Goal: Transaction & Acquisition: Obtain resource

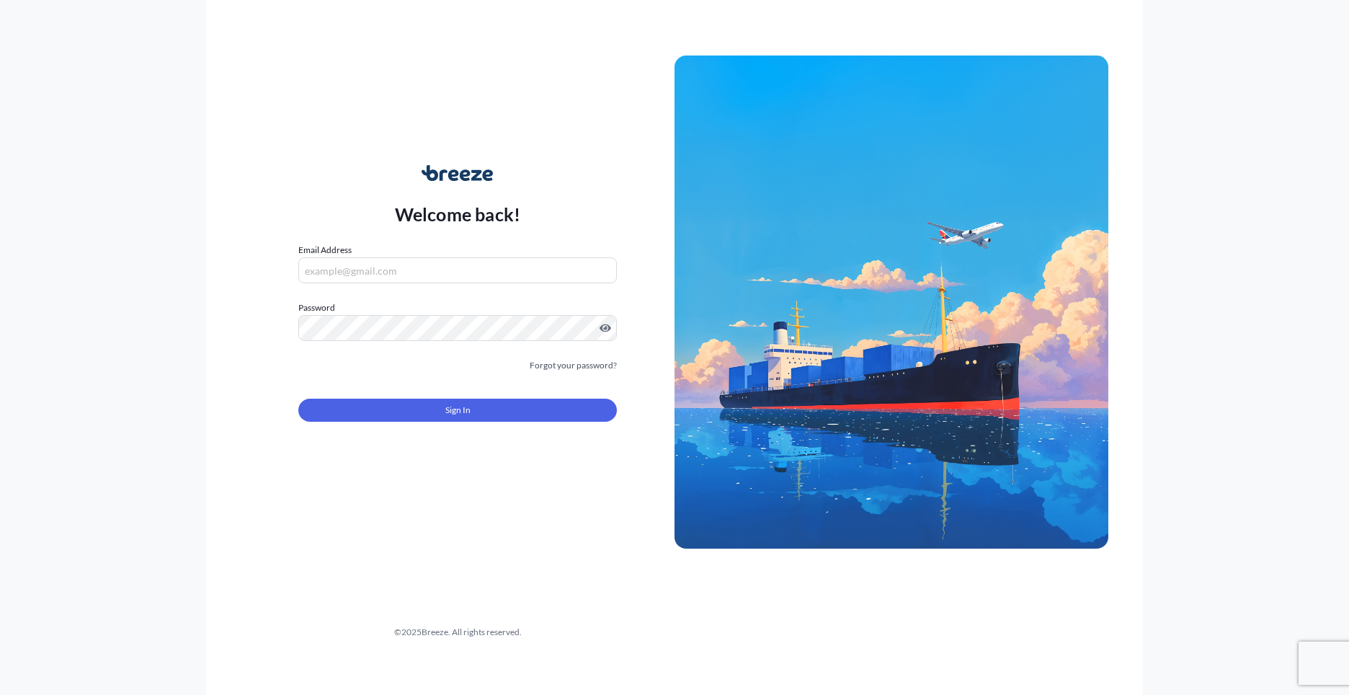
type input "[PERSON_NAME][EMAIL_ADDRESS][PERSON_NAME][DOMAIN_NAME]"
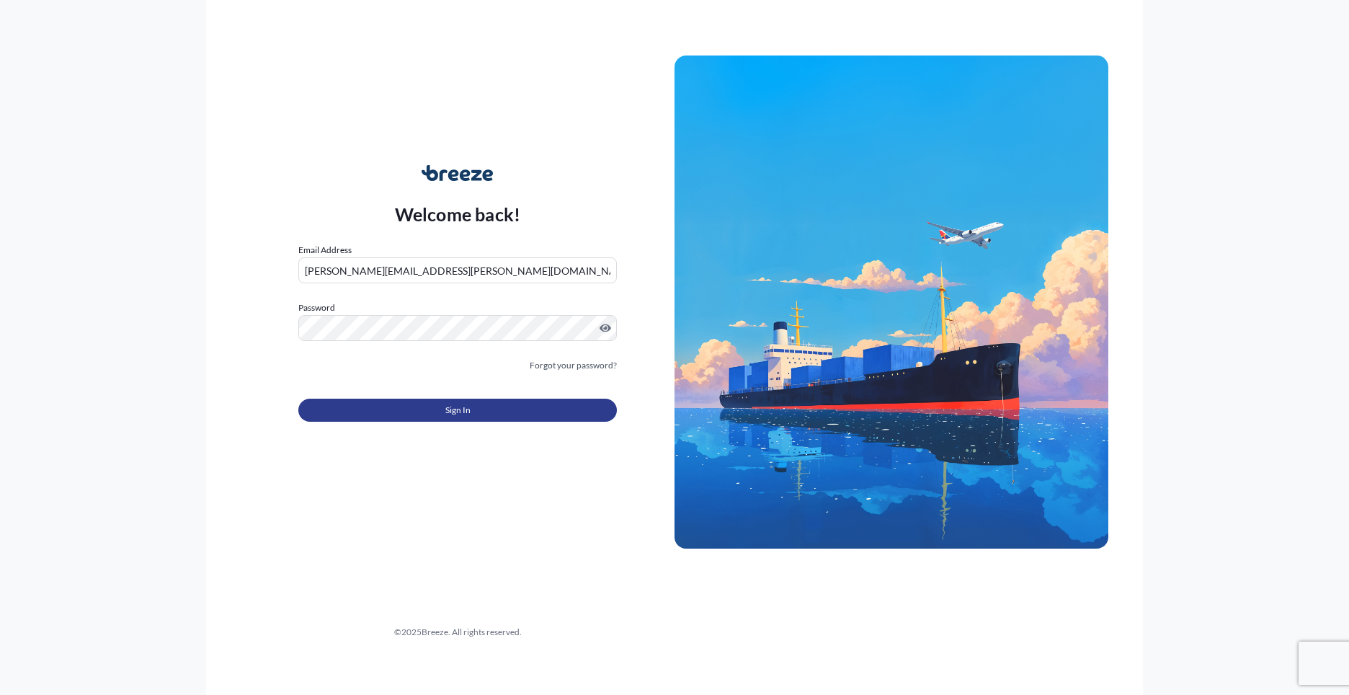
click at [486, 407] on button "Sign In" at bounding box center [457, 410] width 319 height 23
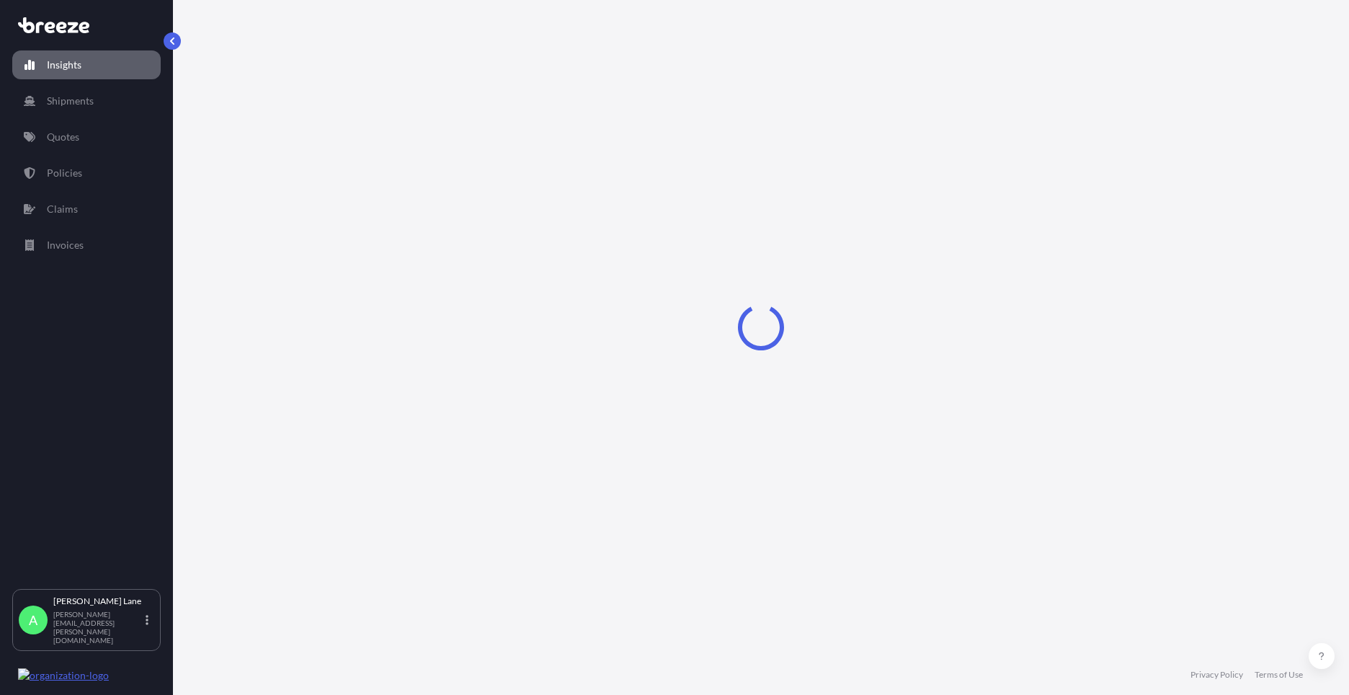
select select "2025"
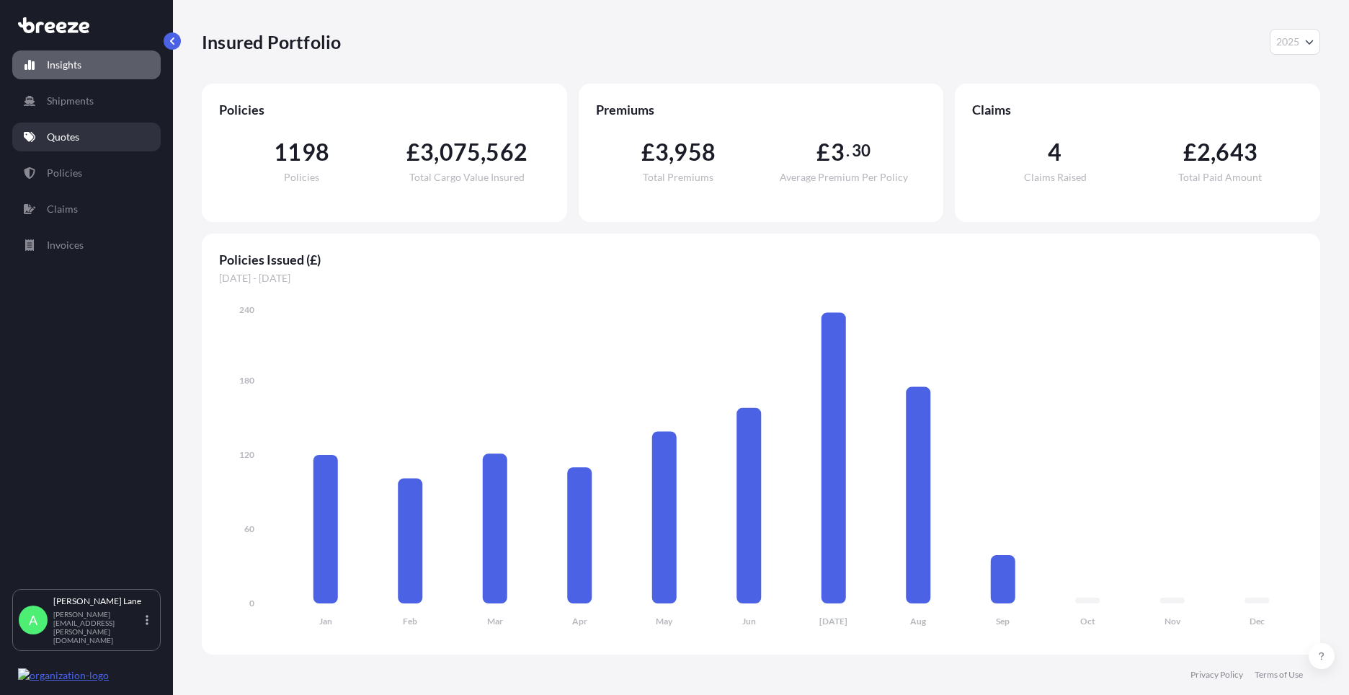
click at [76, 141] on p "Quotes" at bounding box center [63, 137] width 32 height 14
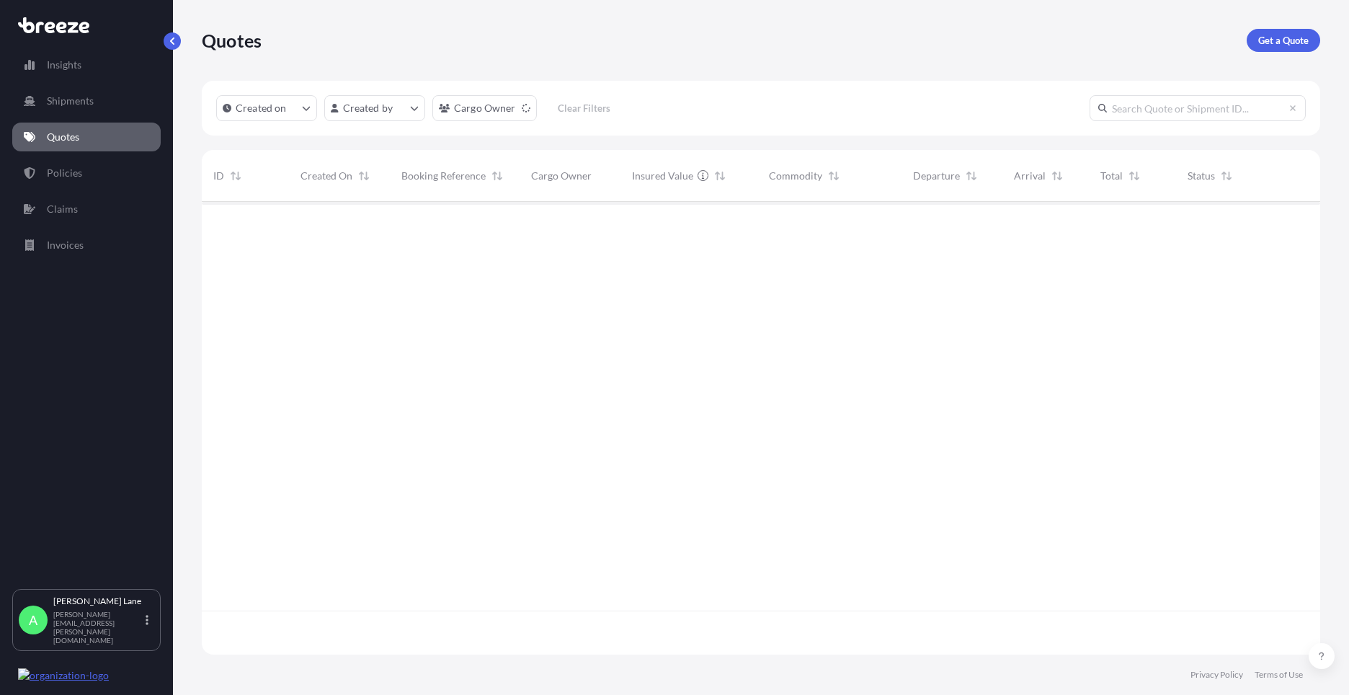
scroll to position [494, 1108]
click at [1299, 41] on p "Get a Quote" at bounding box center [1283, 40] width 50 height 14
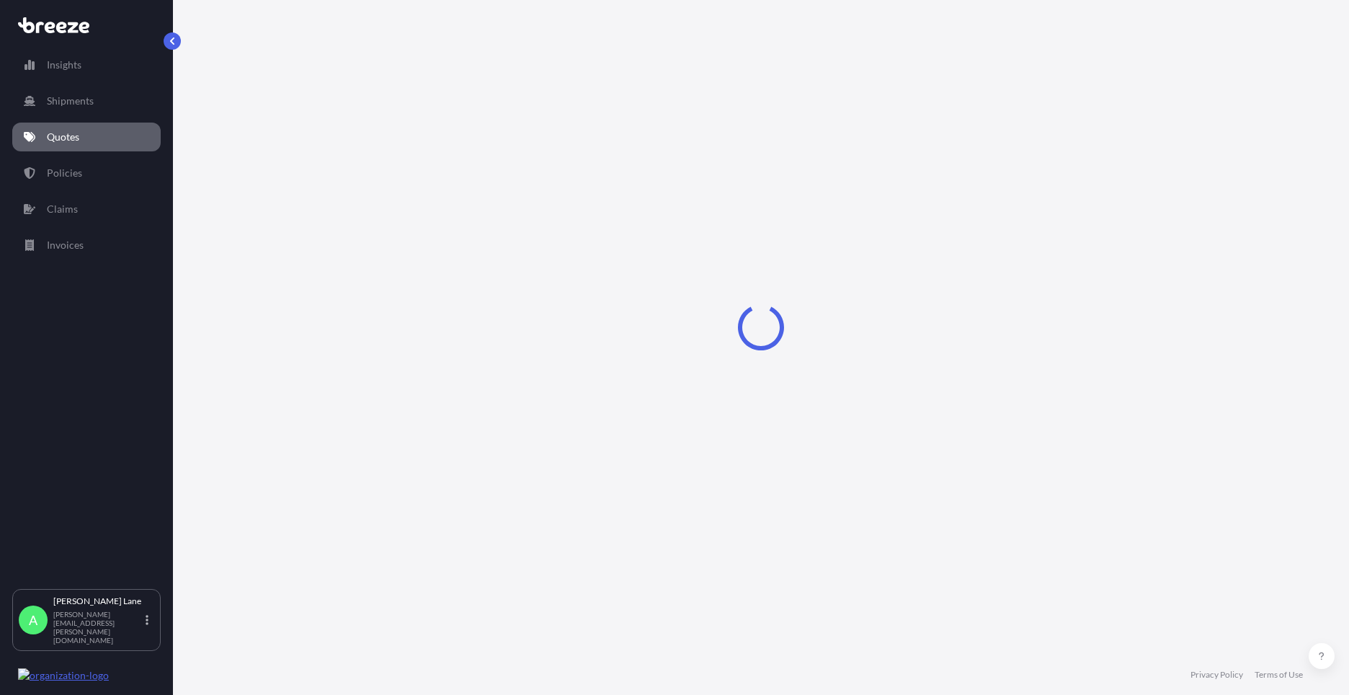
select select "Road"
select select "1"
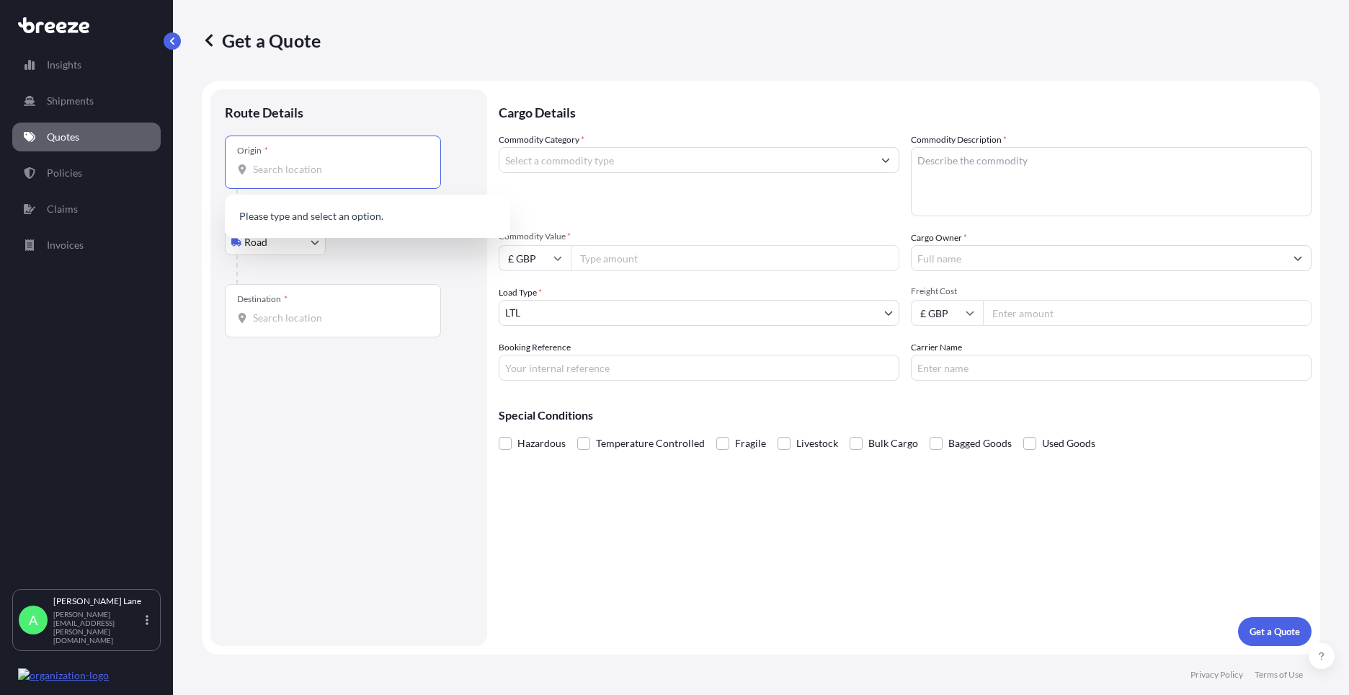
click at [352, 176] on input "Origin *" at bounding box center [338, 169] width 170 height 14
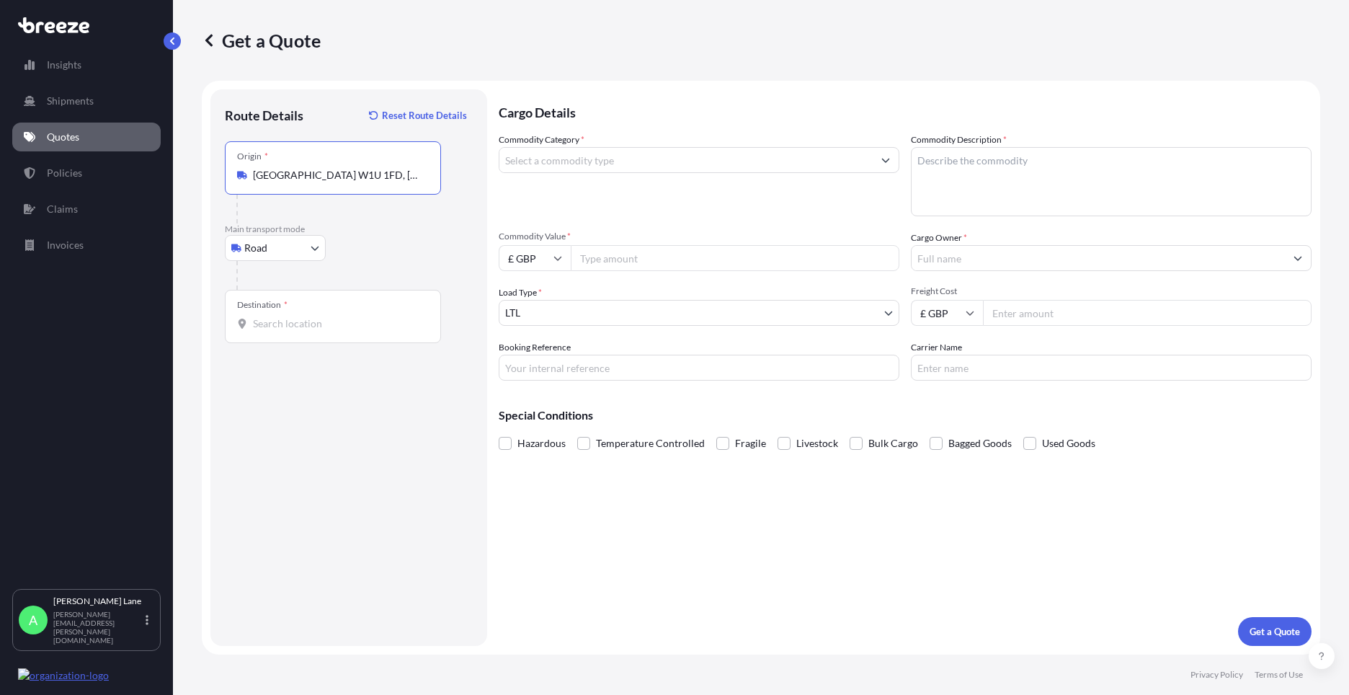
type input "[GEOGRAPHIC_DATA] W1U 1FD, [GEOGRAPHIC_DATA]"
click at [322, 325] on input "Destination *" at bounding box center [338, 323] width 170 height 14
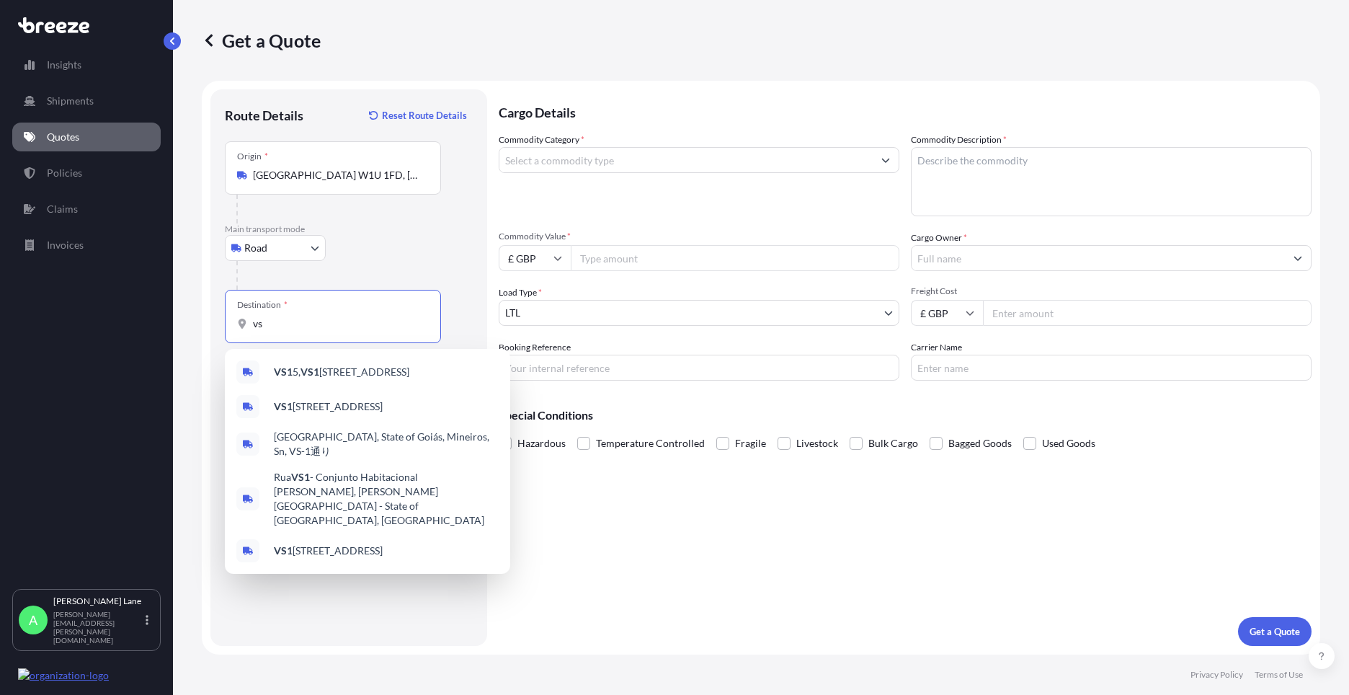
type input "v"
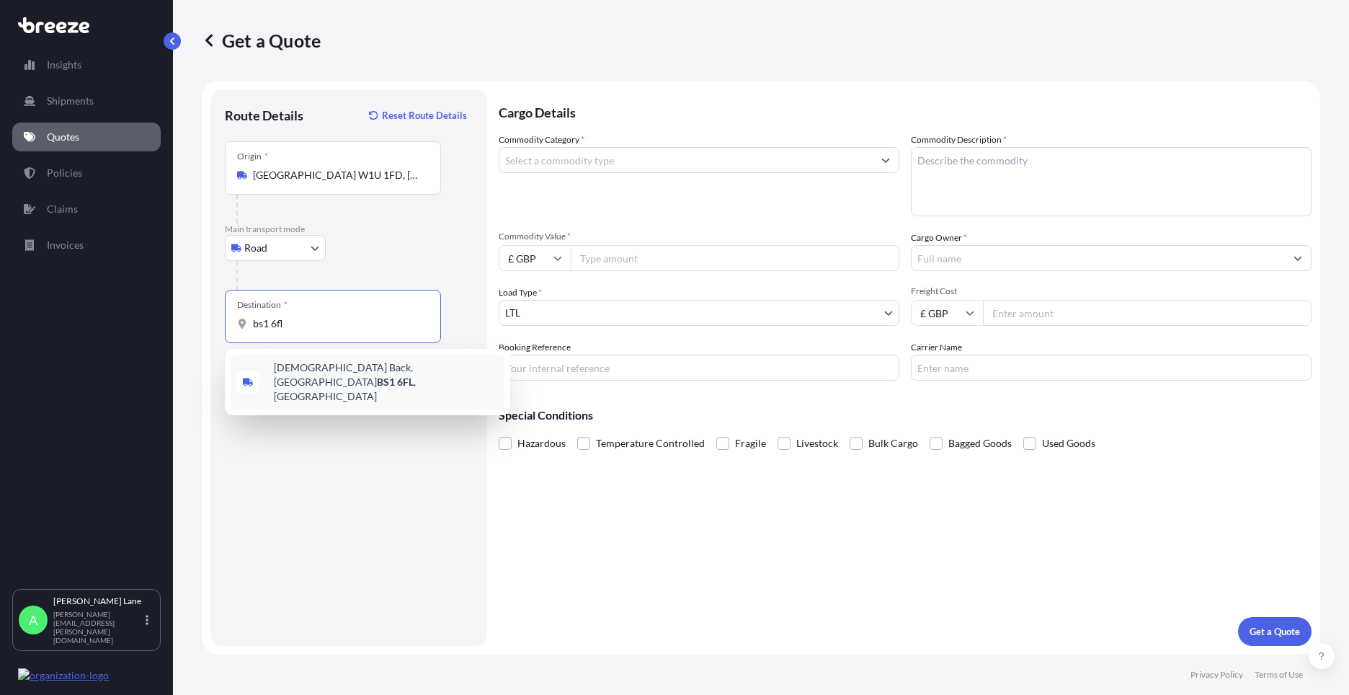
click at [342, 370] on span "[STREET_ADDRESS]" at bounding box center [386, 381] width 225 height 43
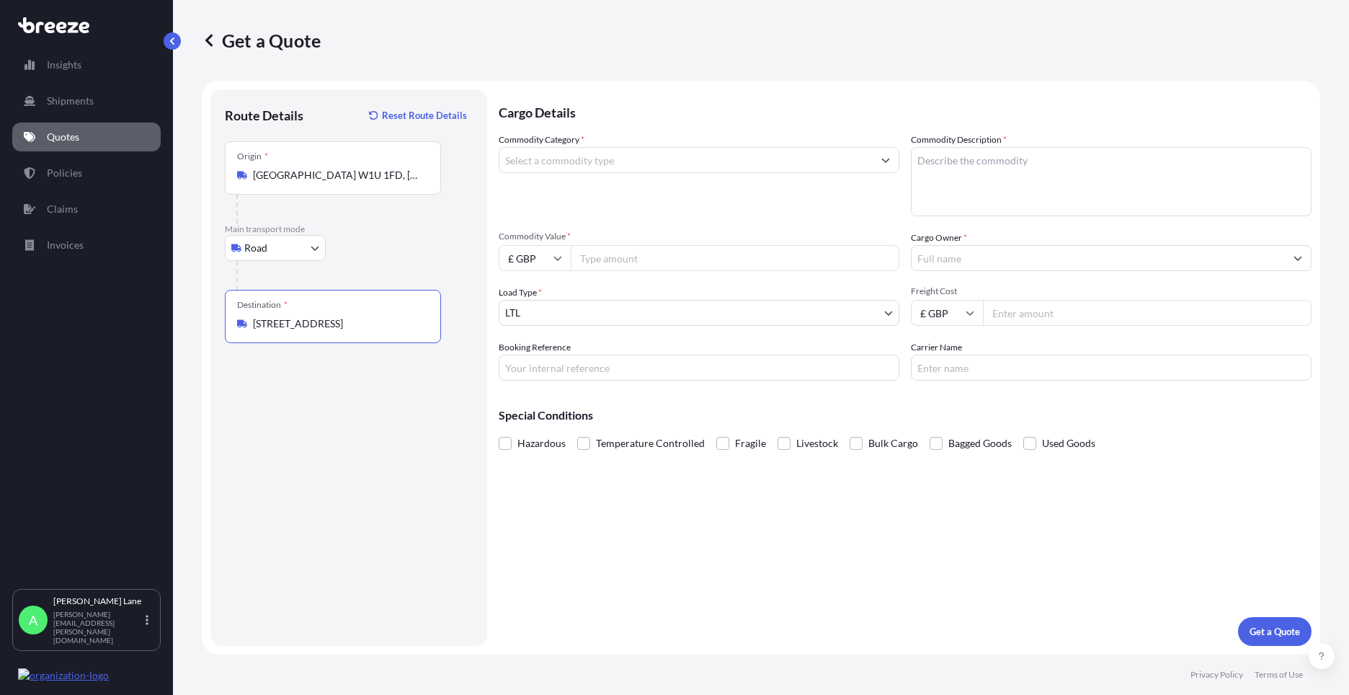
type input "[STREET_ADDRESS]"
click at [706, 158] on input "Commodity Category *" at bounding box center [685, 160] width 373 height 26
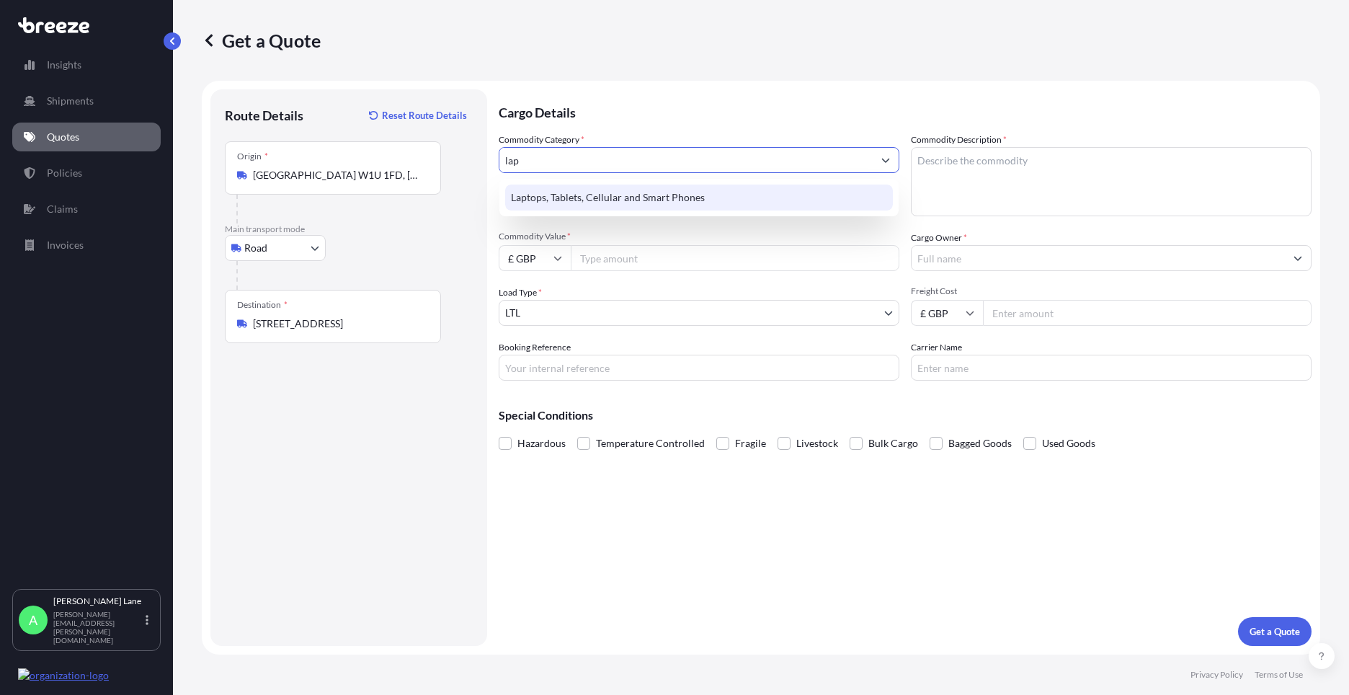
click at [668, 205] on div "Laptops, Tablets, Cellular and Smart Phones" at bounding box center [699, 198] width 388 height 26
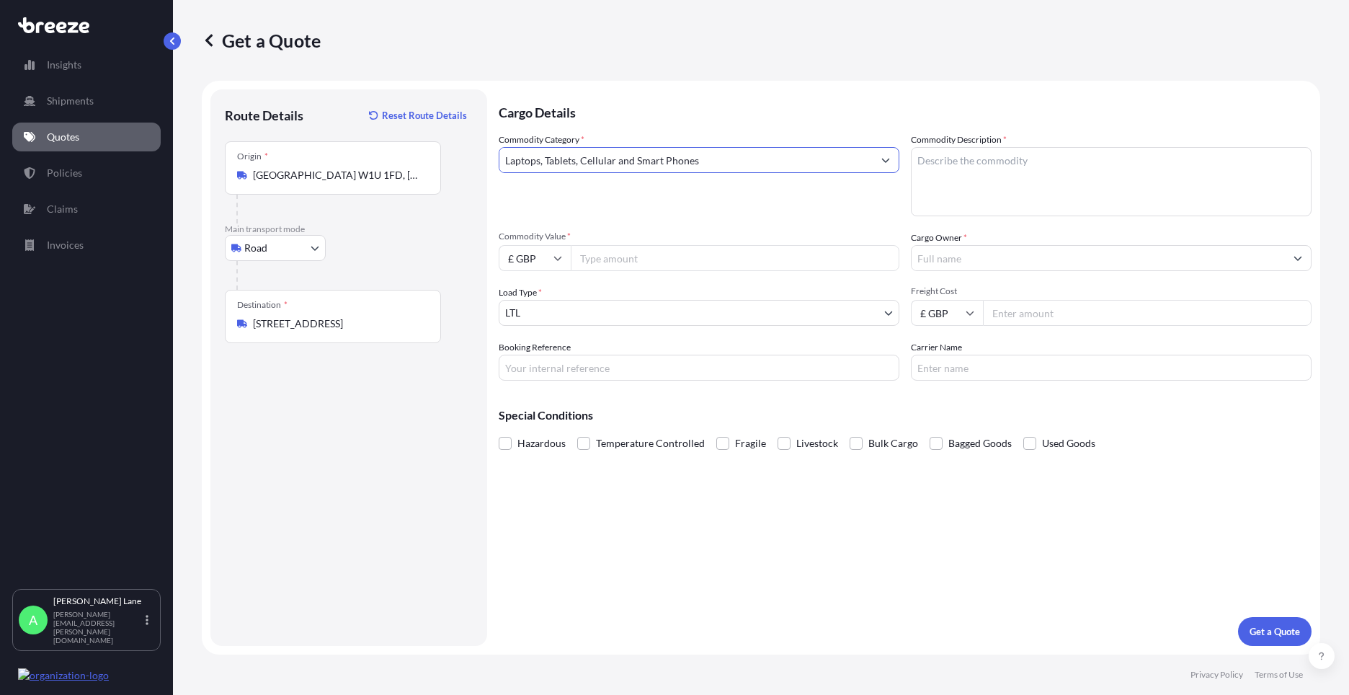
type input "Laptops, Tablets, Cellular and Smart Phones"
click at [652, 251] on input "Commodity Value *" at bounding box center [735, 258] width 329 height 26
type input "1000"
click at [619, 372] on input "Booking Reference" at bounding box center [699, 368] width 401 height 26
type input "1895956"
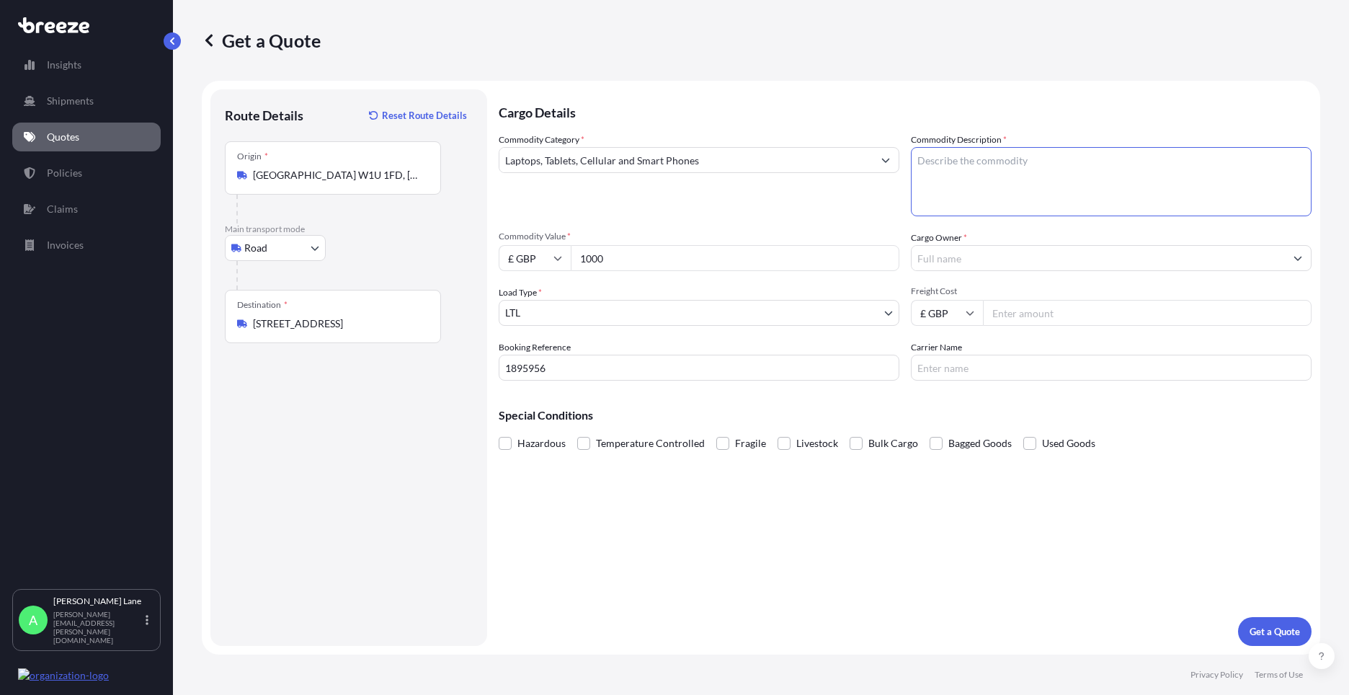
click at [975, 186] on textarea "Commodity Description *" at bounding box center [1111, 181] width 401 height 69
type textarea "lenovo laptop"
click at [961, 256] on input "Cargo Owner *" at bounding box center [1098, 258] width 373 height 26
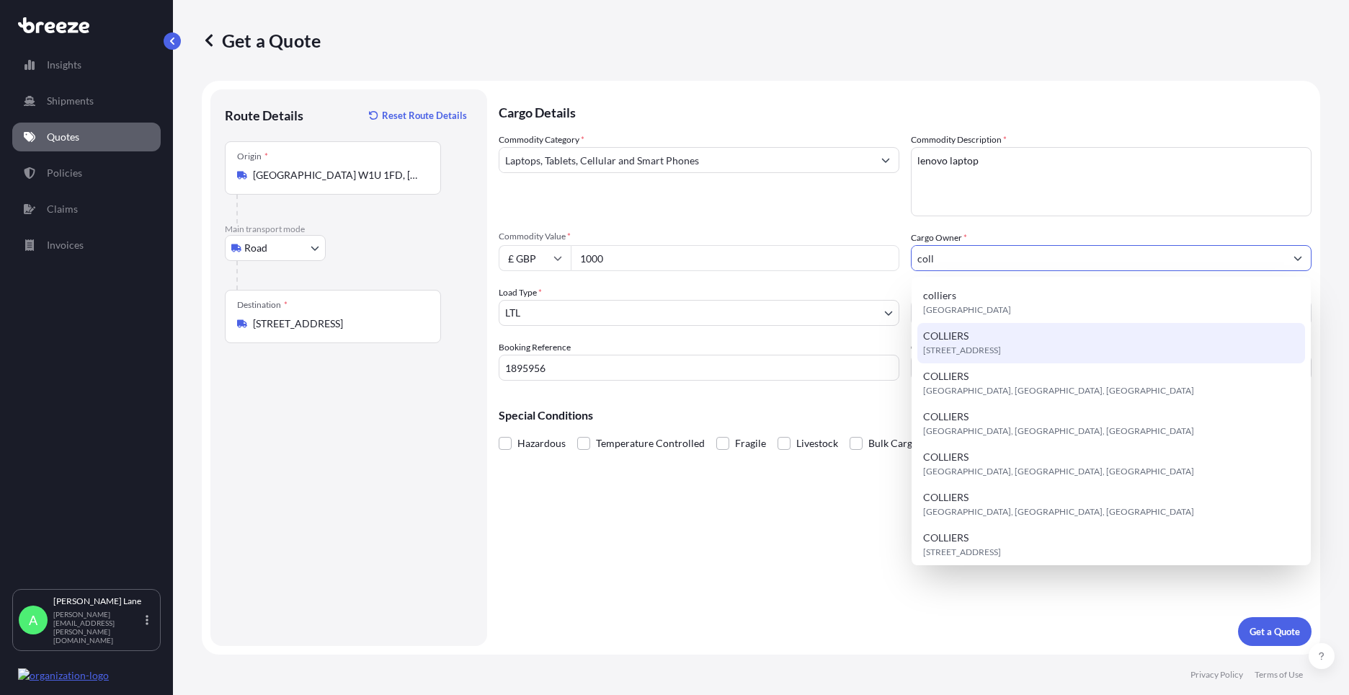
click at [995, 348] on span "[STREET_ADDRESS]" at bounding box center [962, 350] width 78 height 14
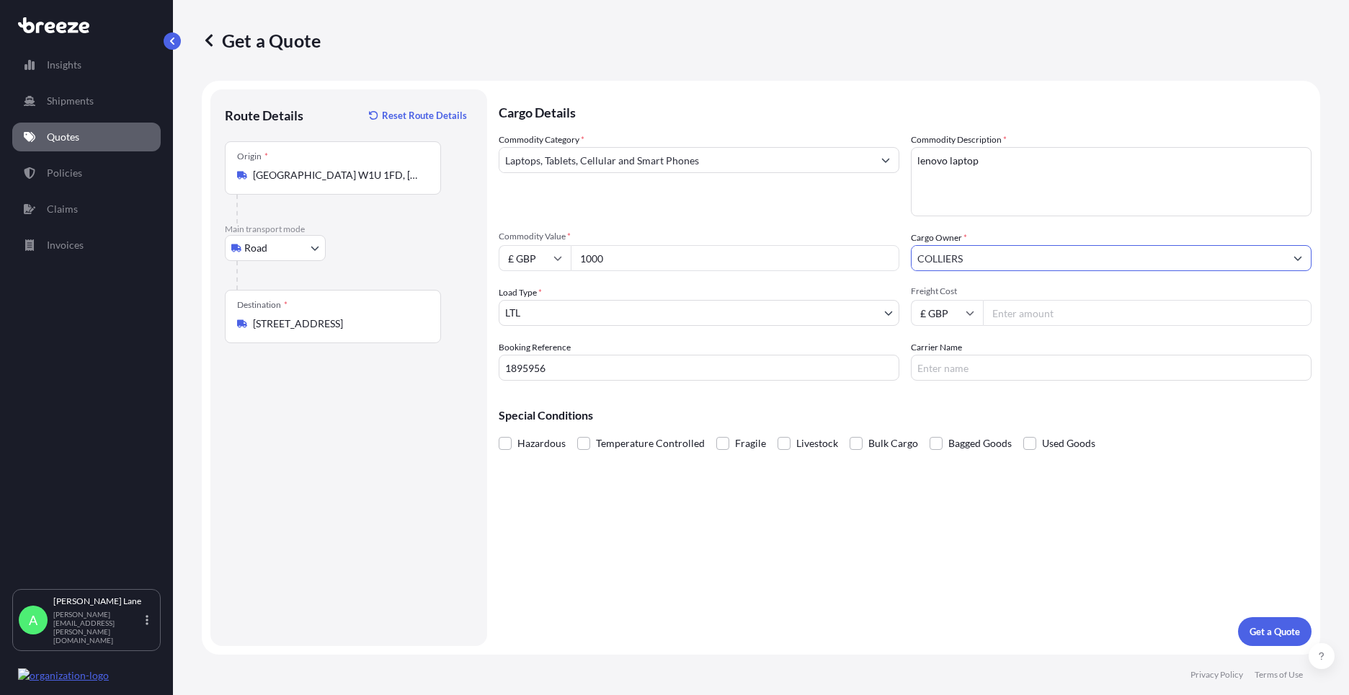
type input "COLLIERS"
click at [1005, 317] on input "Freight Cost" at bounding box center [1147, 313] width 329 height 26
type input "29.80"
click at [940, 368] on input "Carrier Name" at bounding box center [1111, 368] width 401 height 26
type input "fedex"
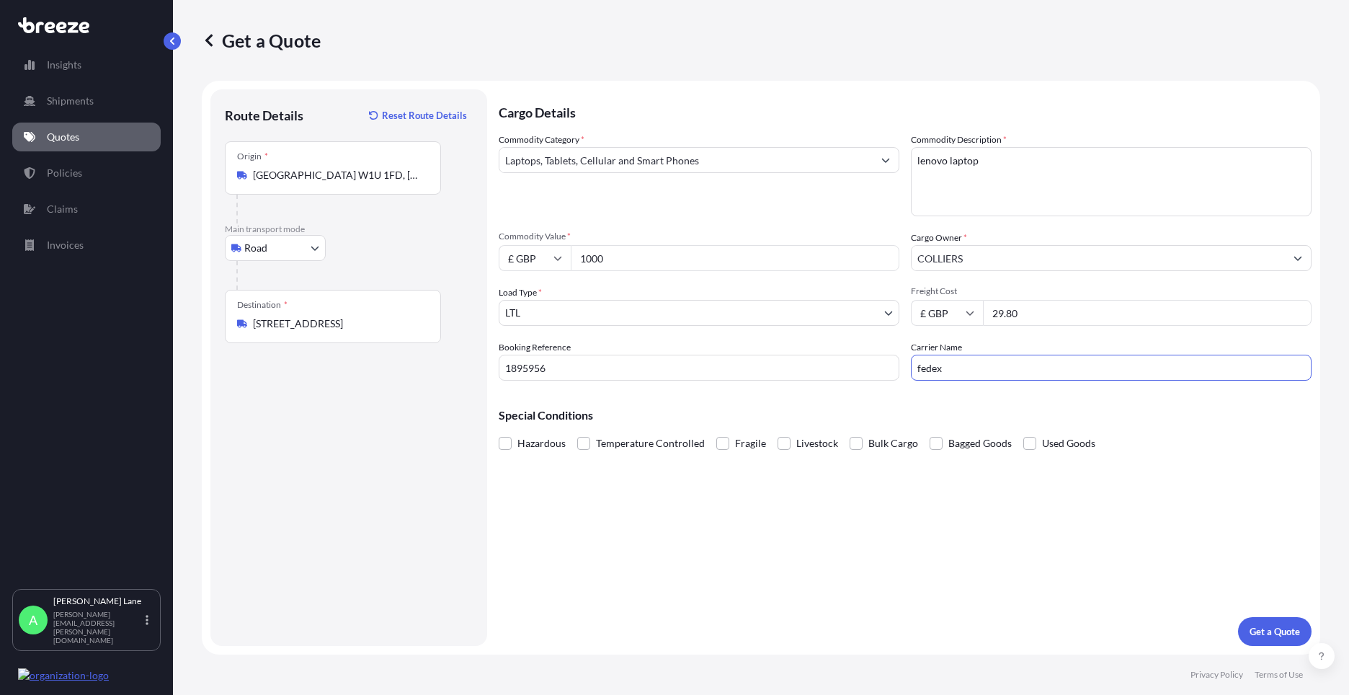
click at [822, 526] on div "Cargo Details Commodity Category * Laptops, Tablets, Cellular and Smart Phones …" at bounding box center [905, 367] width 813 height 556
click at [1259, 631] on p "Get a Quote" at bounding box center [1275, 631] width 50 height 14
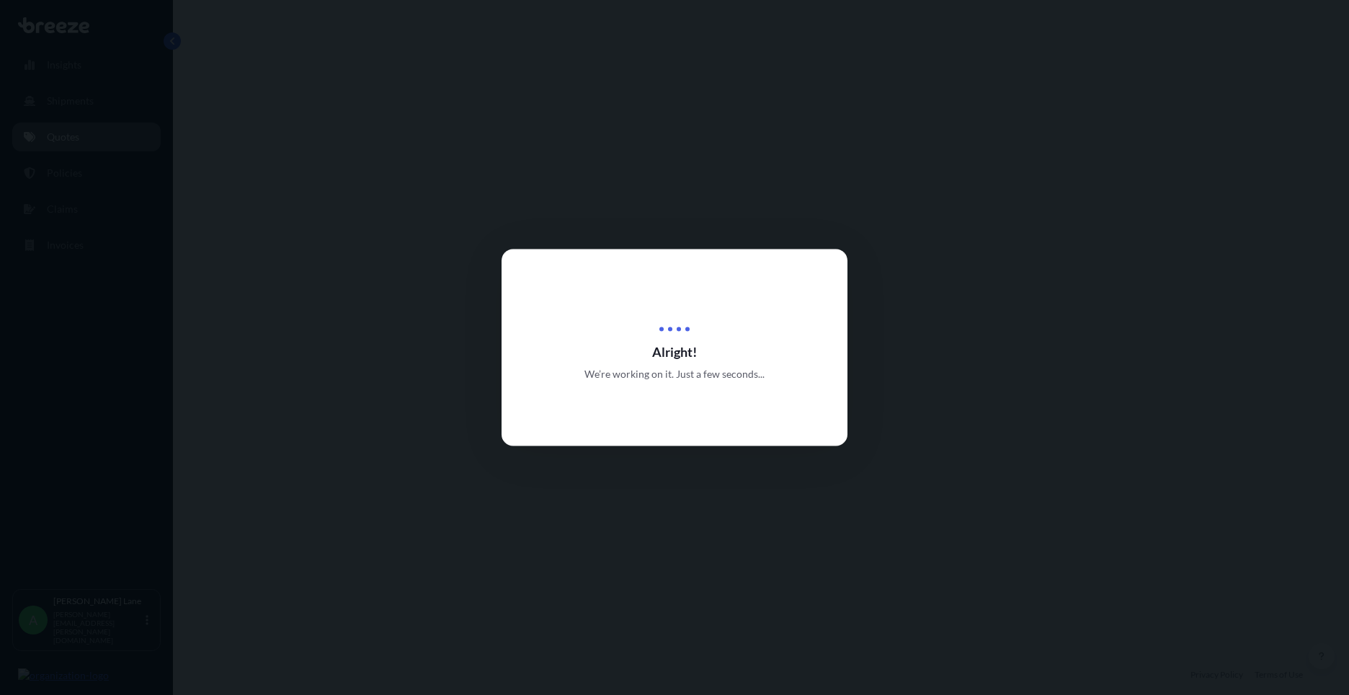
select select "Road"
select select "1"
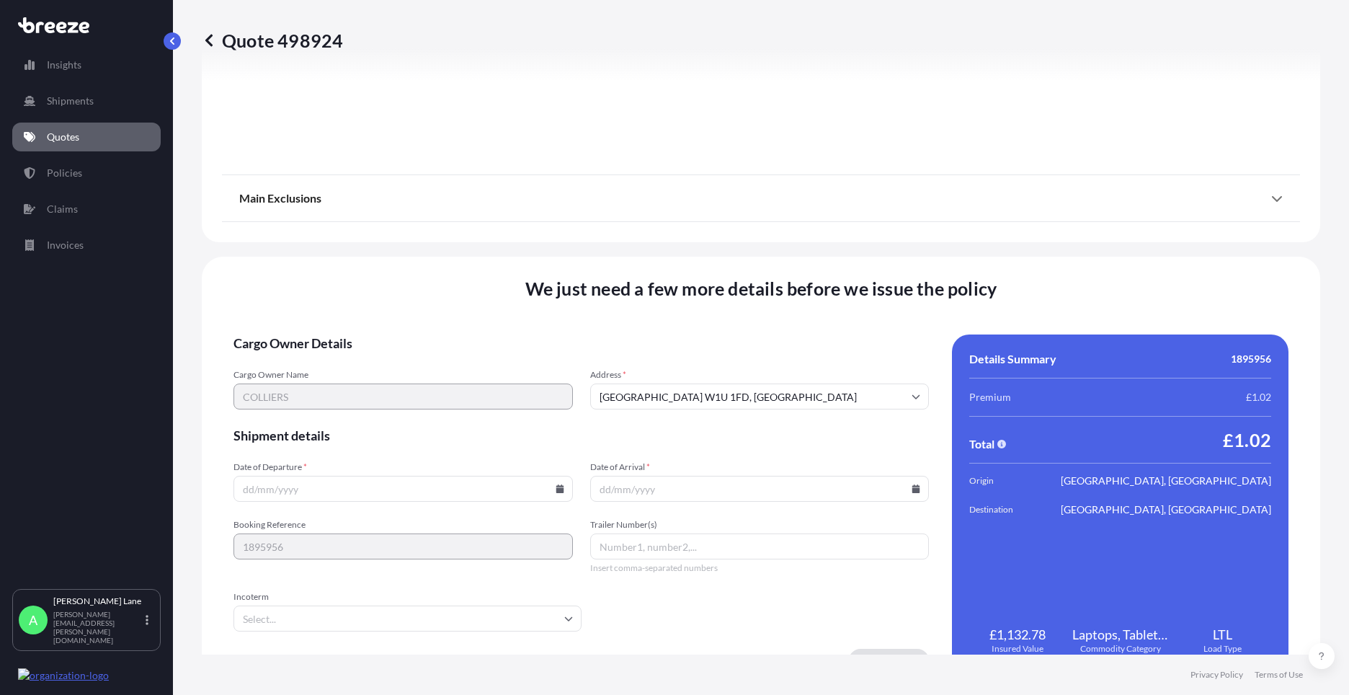
scroll to position [1593, 0]
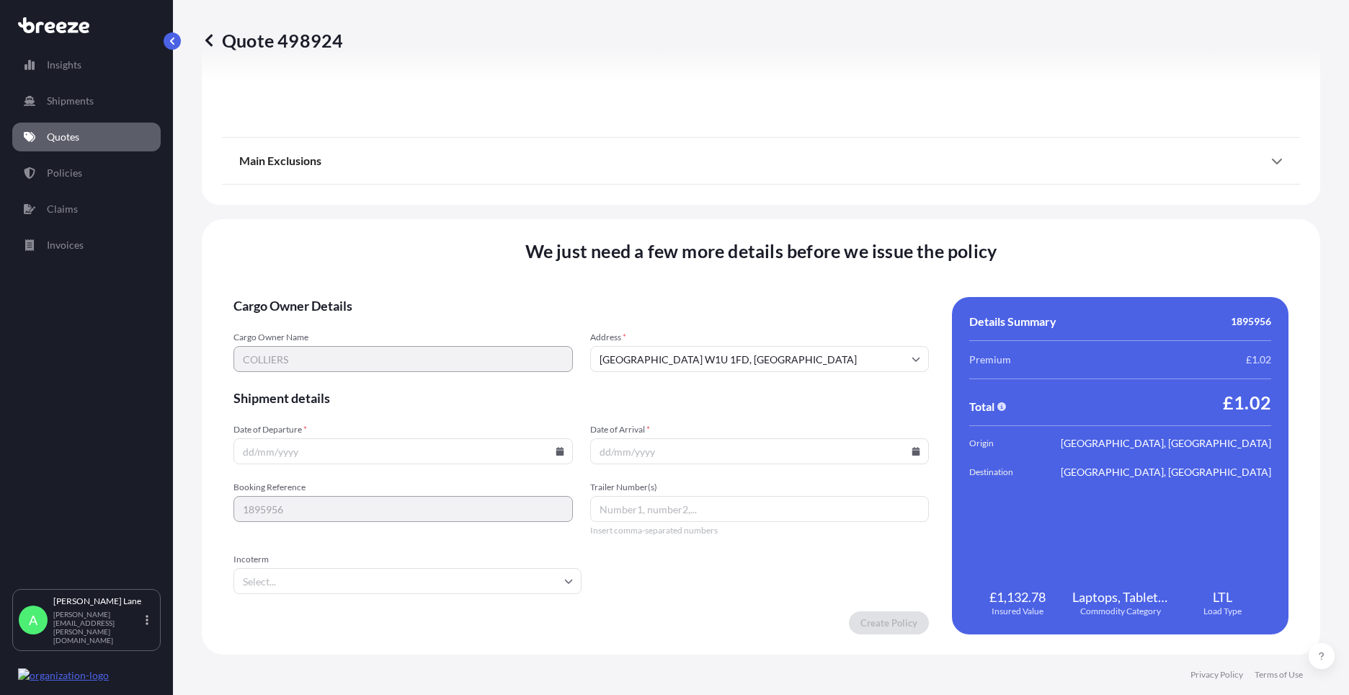
click at [557, 453] on icon at bounding box center [560, 451] width 8 height 9
click at [434, 352] on button "26" at bounding box center [435, 350] width 23 height 23
type input "[DATE]"
click at [316, 588] on input "Incoterm" at bounding box center [408, 581] width 348 height 26
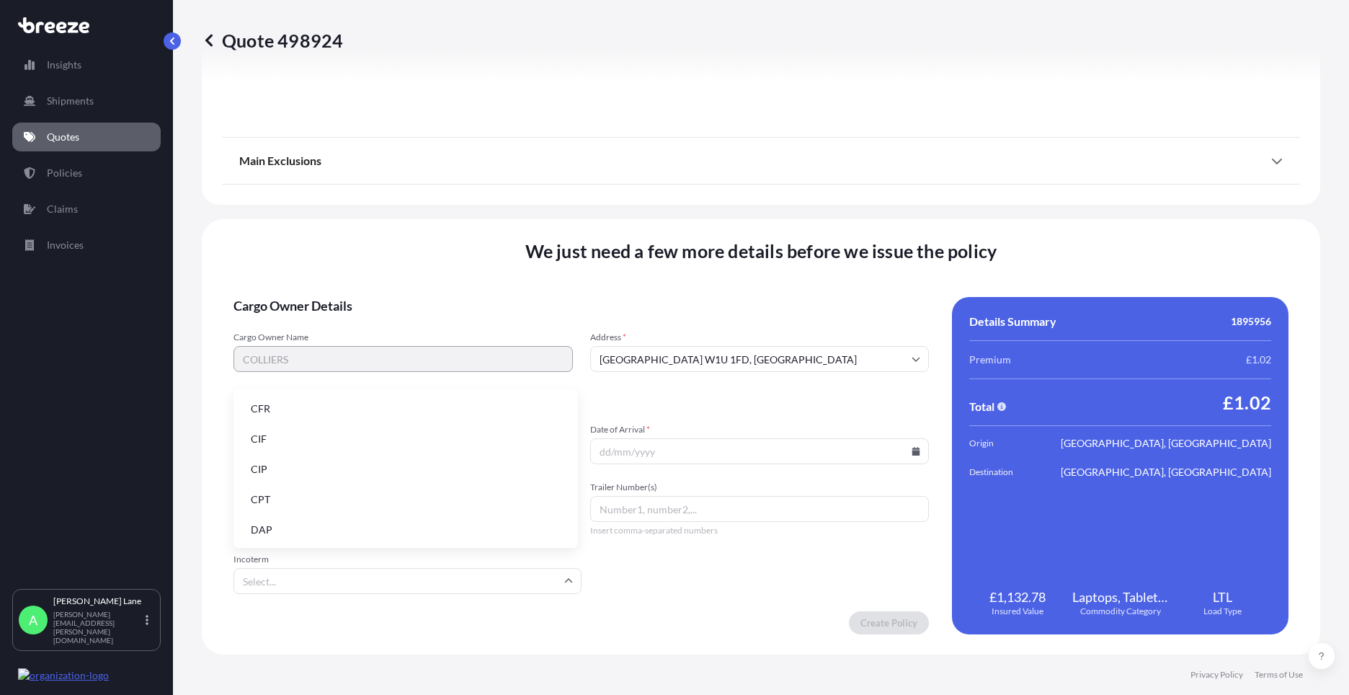
click at [330, 531] on li "DAP" at bounding box center [405, 529] width 333 height 27
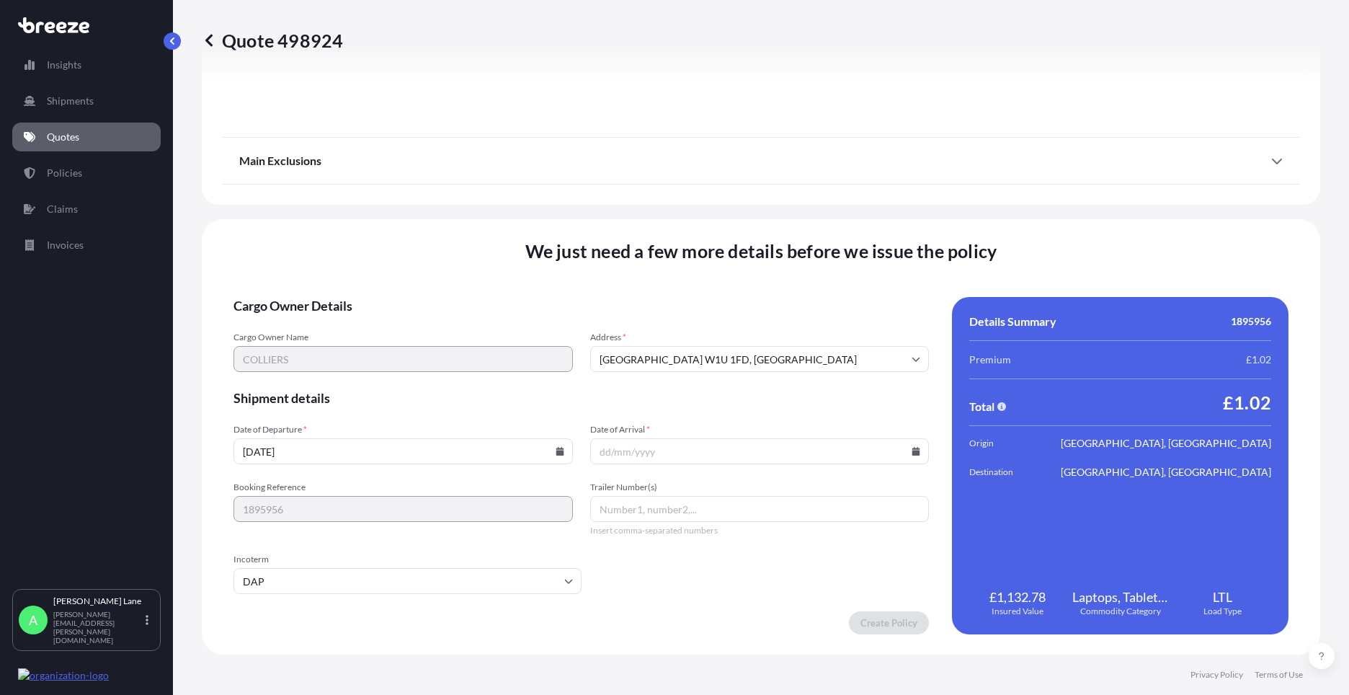
paste input "393130184100"
type input "393130184100"
click at [912, 452] on icon at bounding box center [916, 451] width 8 height 9
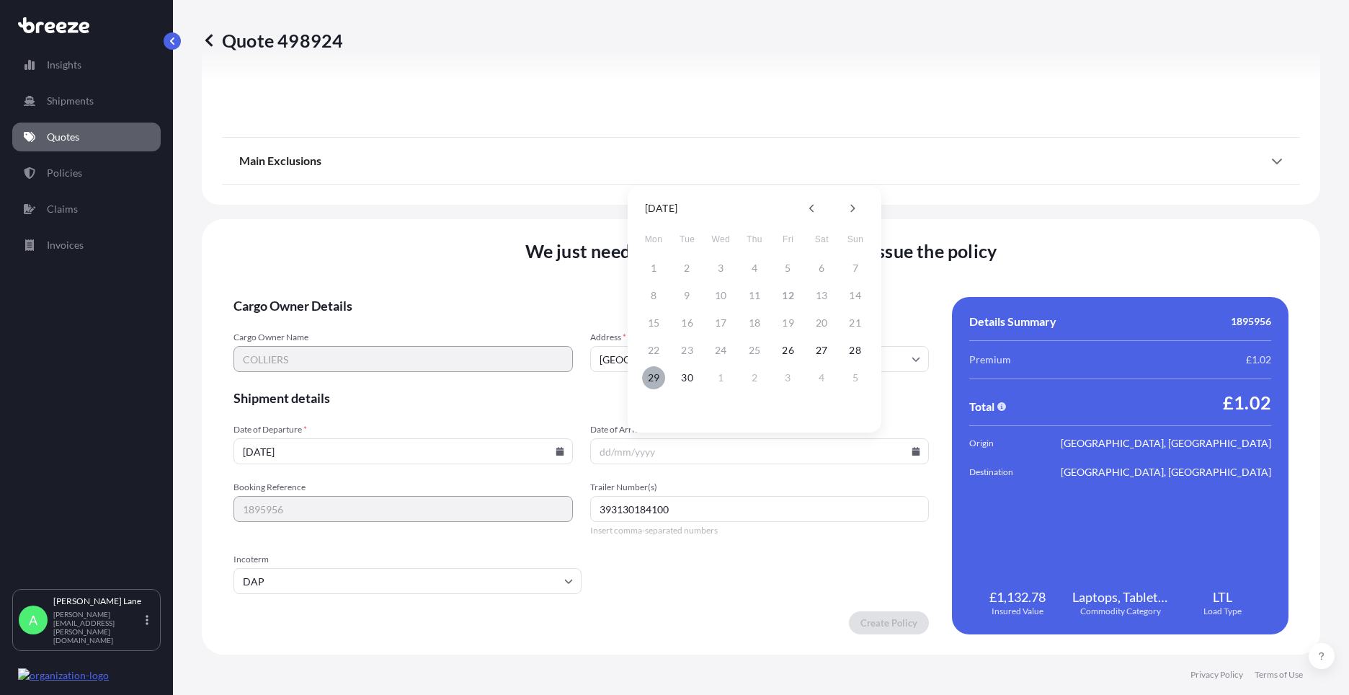
click at [657, 381] on button "29" at bounding box center [653, 377] width 23 height 23
type input "[DATE]"
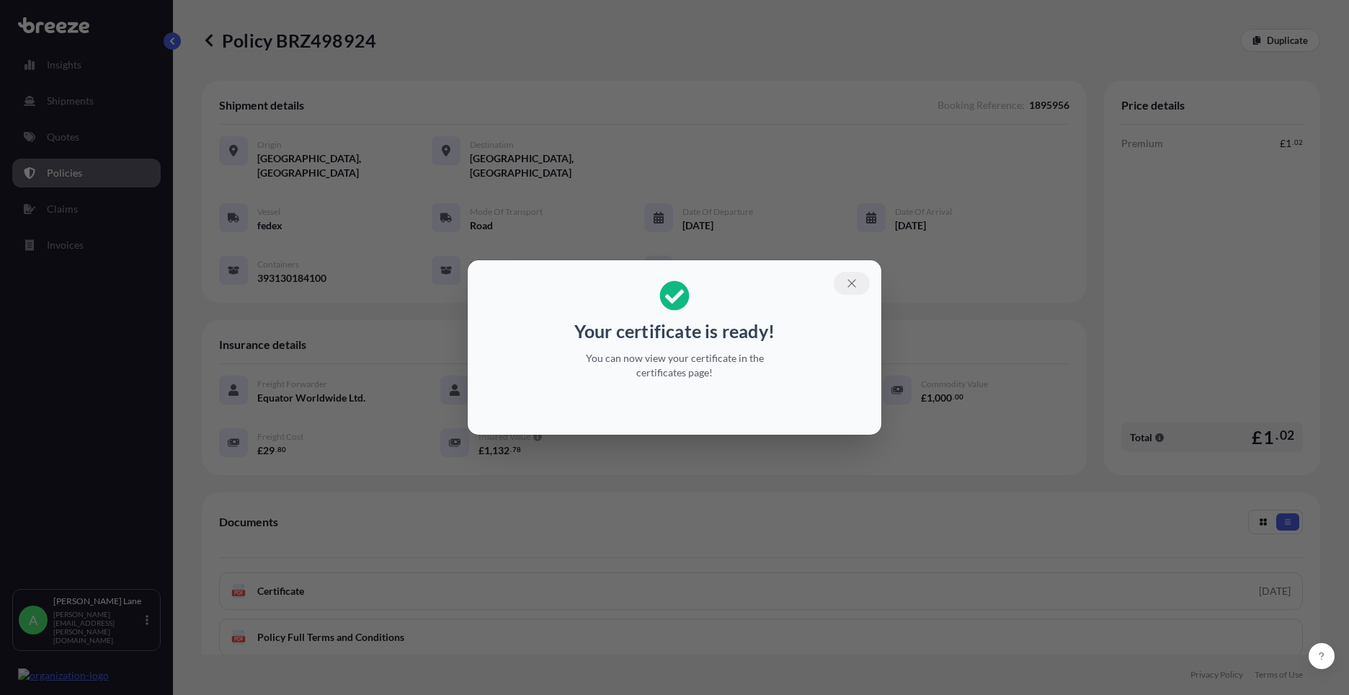
click at [850, 285] on icon "button" at bounding box center [851, 283] width 13 height 13
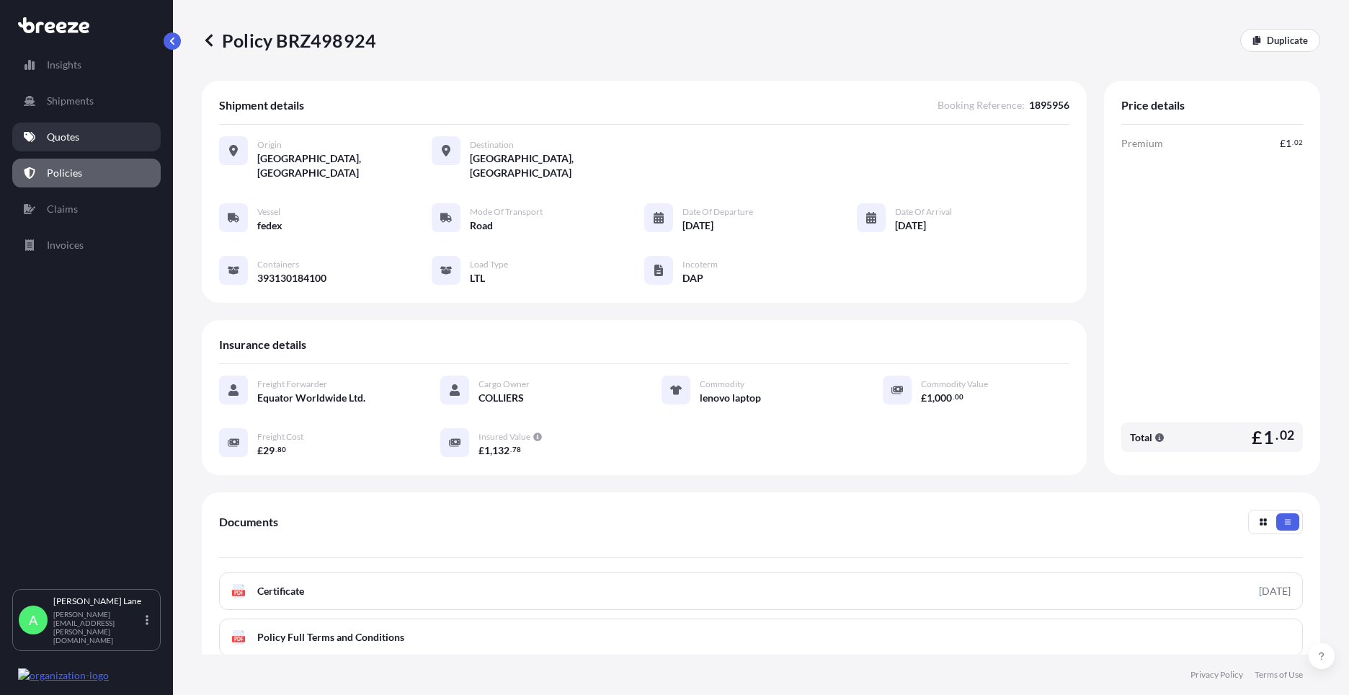
click at [99, 143] on link "Quotes" at bounding box center [86, 137] width 148 height 29
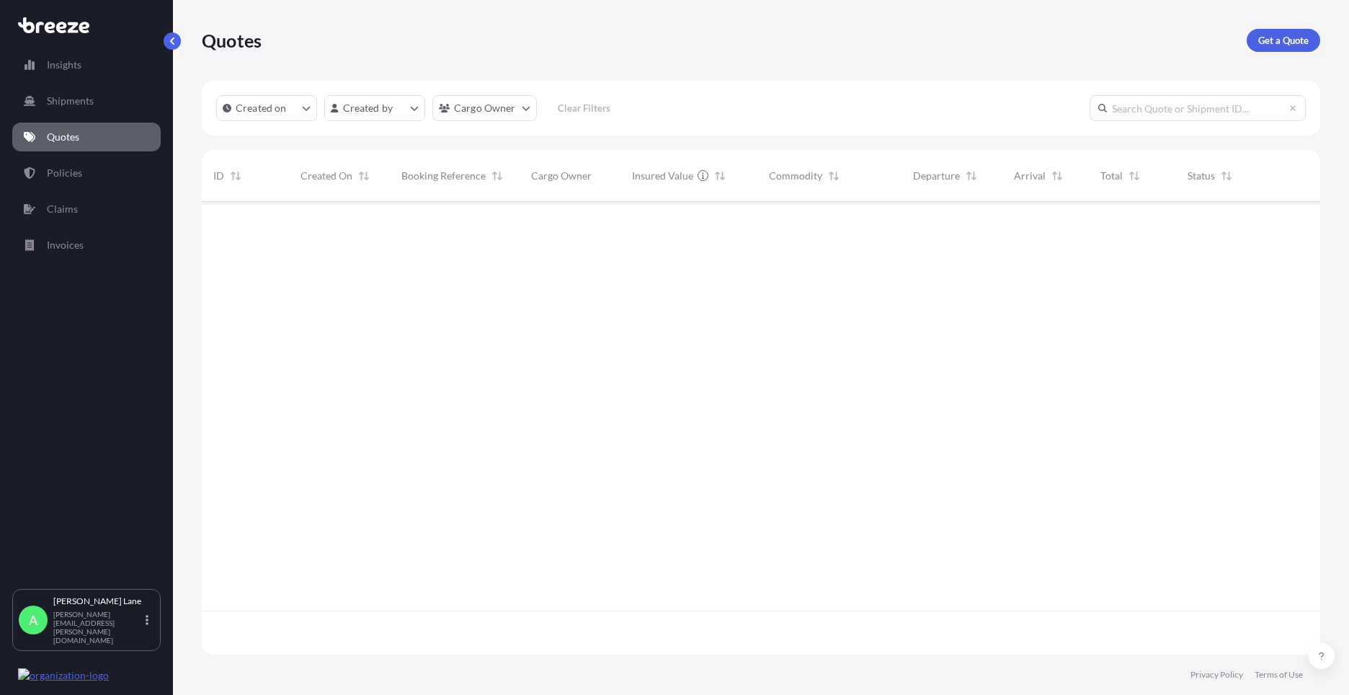
scroll to position [494, 1108]
click at [113, 172] on link "Policies" at bounding box center [86, 173] width 148 height 29
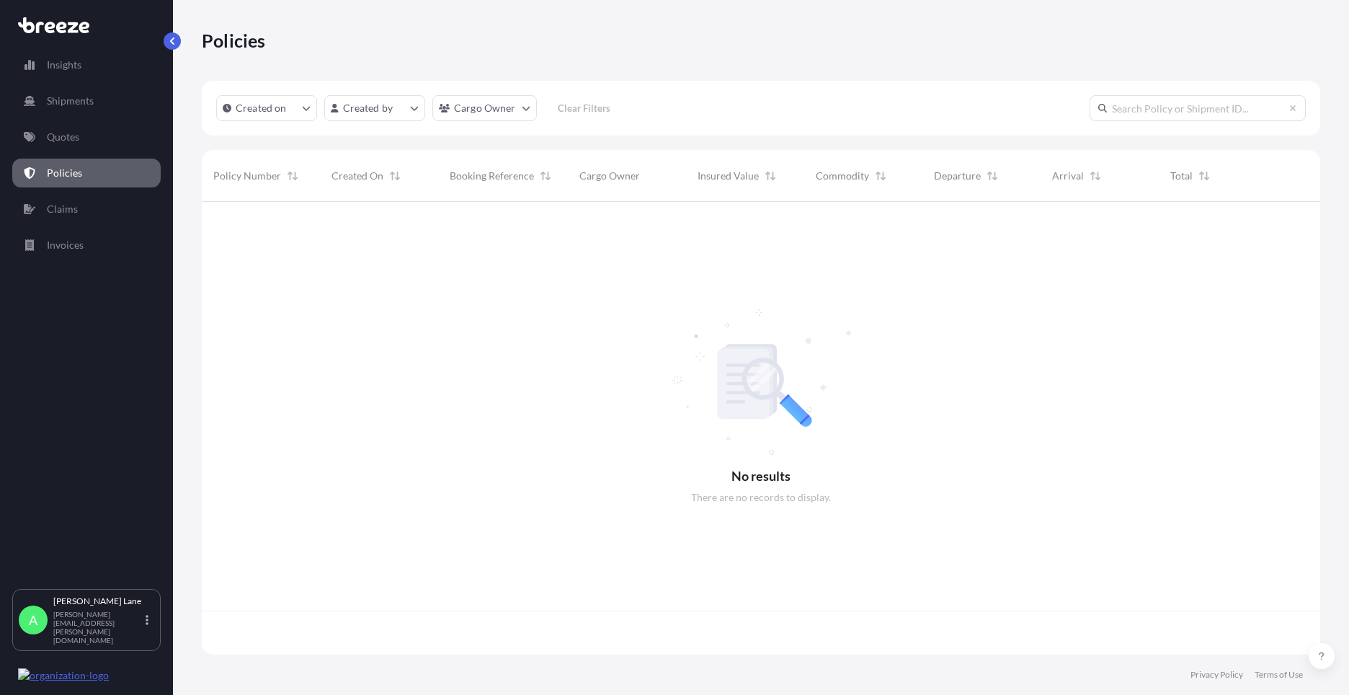
scroll to position [450, 1108]
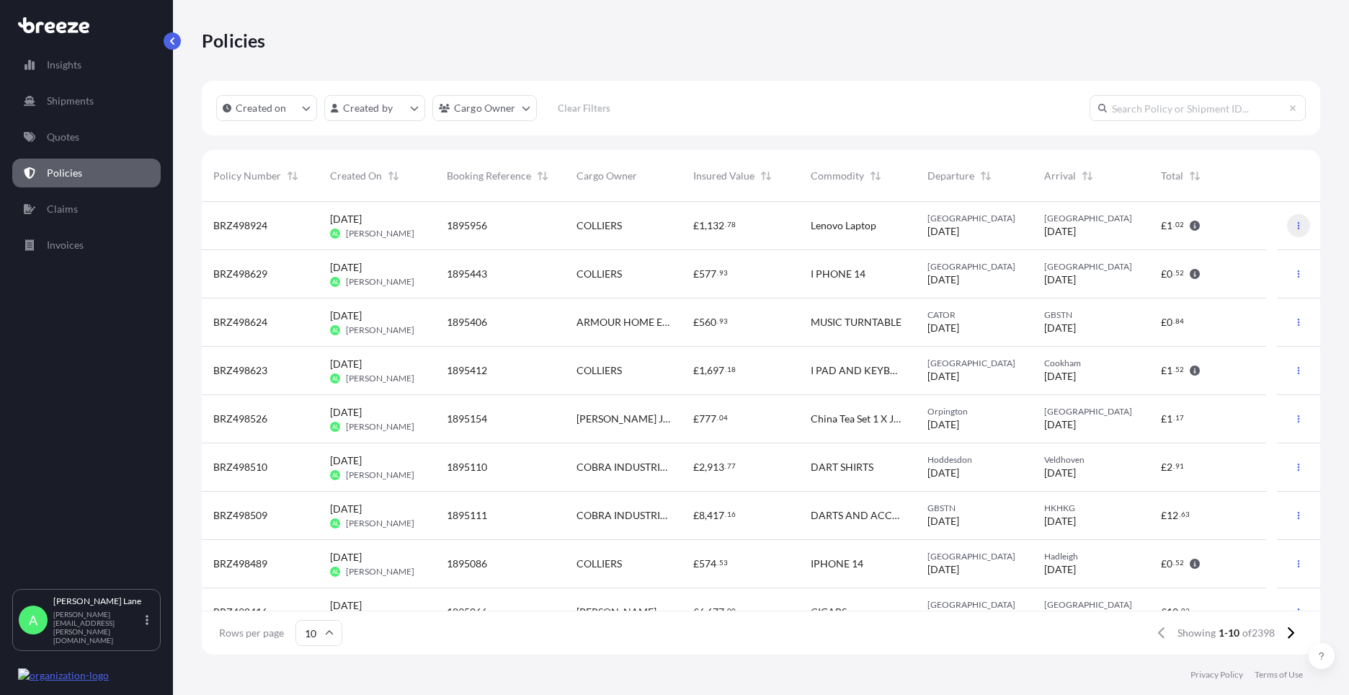
click at [1287, 226] on button "button" at bounding box center [1298, 225] width 23 height 23
click at [1254, 228] on link "Duplicate quote" at bounding box center [1213, 228] width 132 height 23
select select "Road"
select select "1"
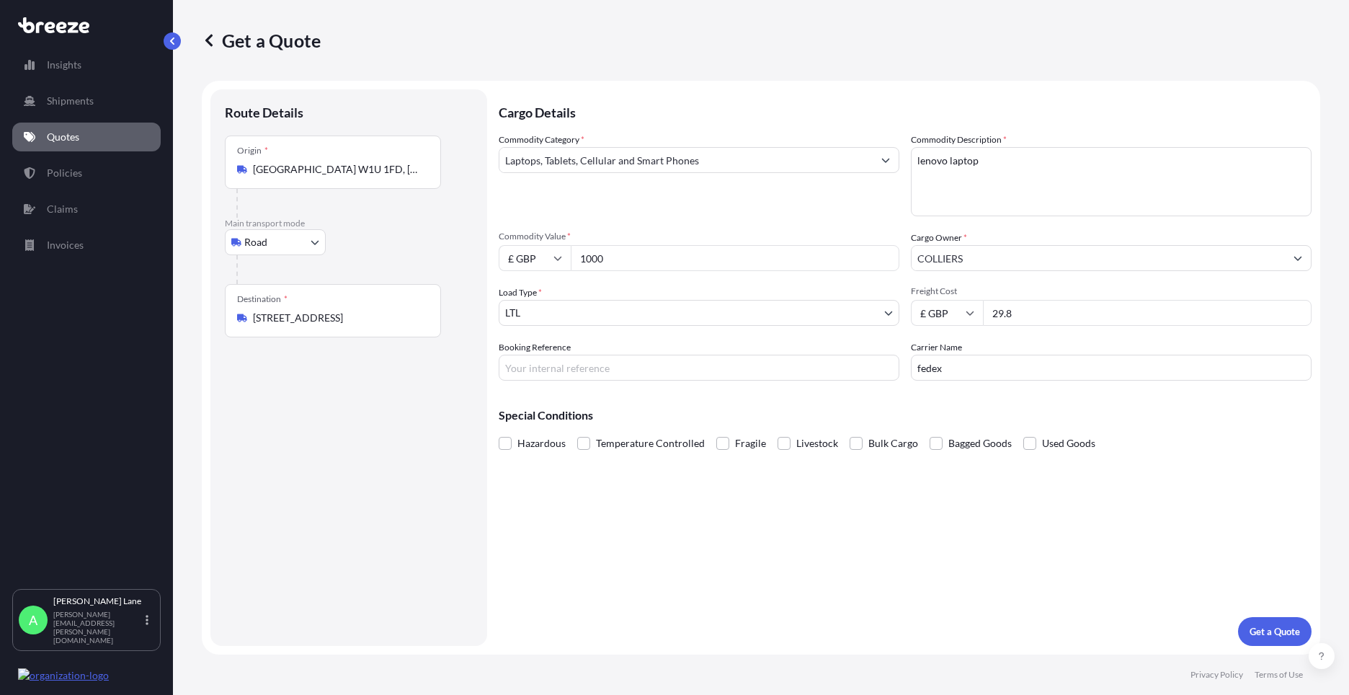
click at [724, 360] on input "Booking Reference" at bounding box center [699, 368] width 401 height 26
type input "1895959"
click at [1262, 631] on p "Get a Quote" at bounding box center [1275, 631] width 50 height 14
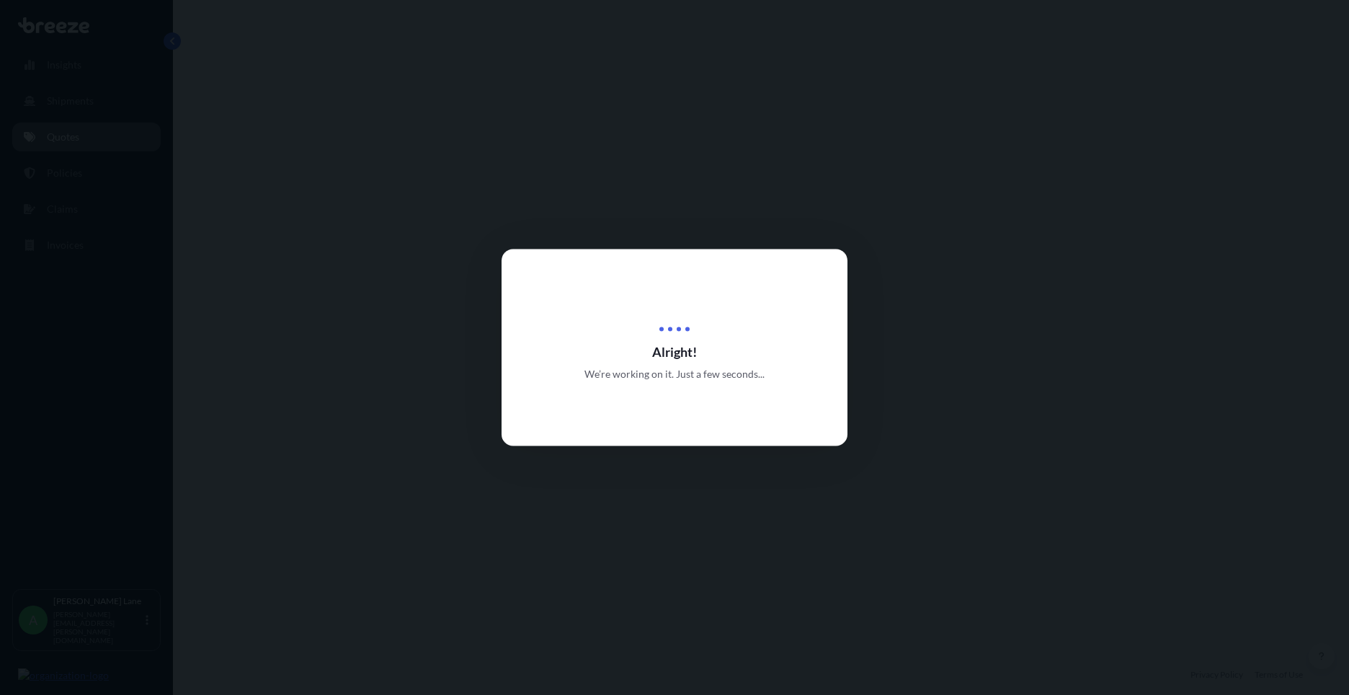
select select "Road"
select select "1"
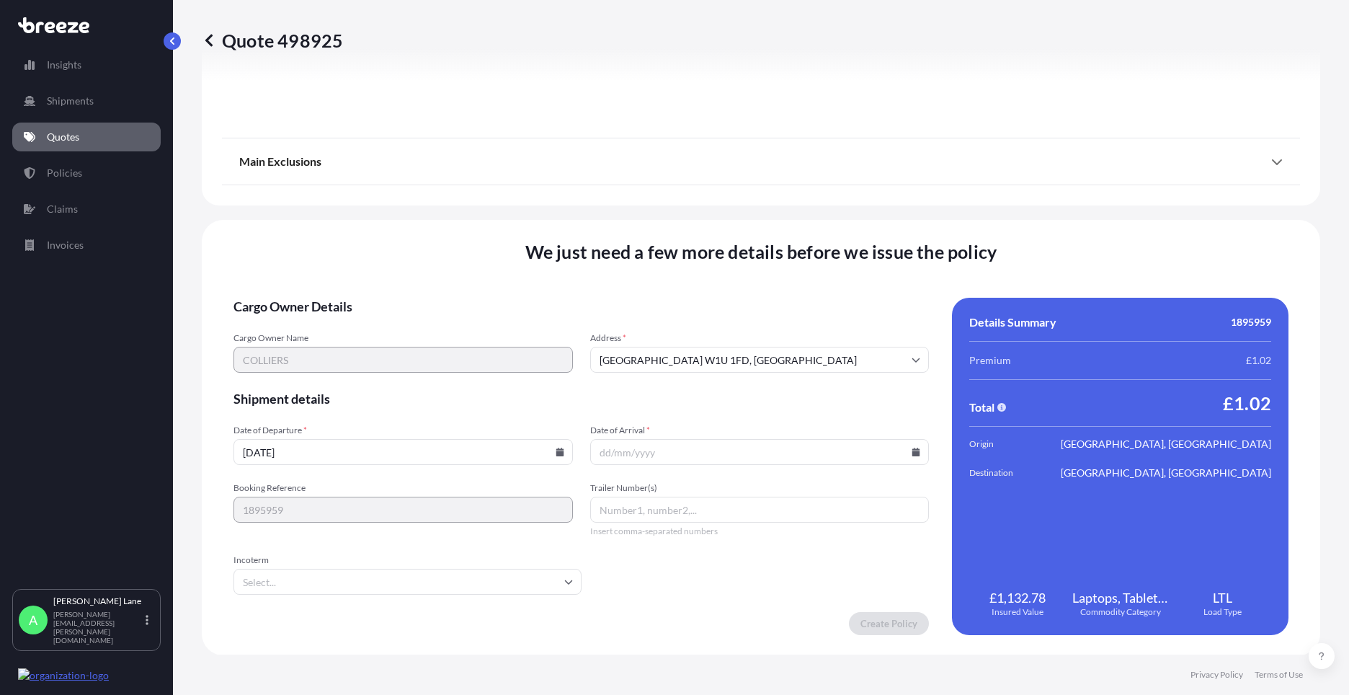
scroll to position [1593, 0]
click at [465, 576] on input "Incoterm" at bounding box center [408, 581] width 348 height 26
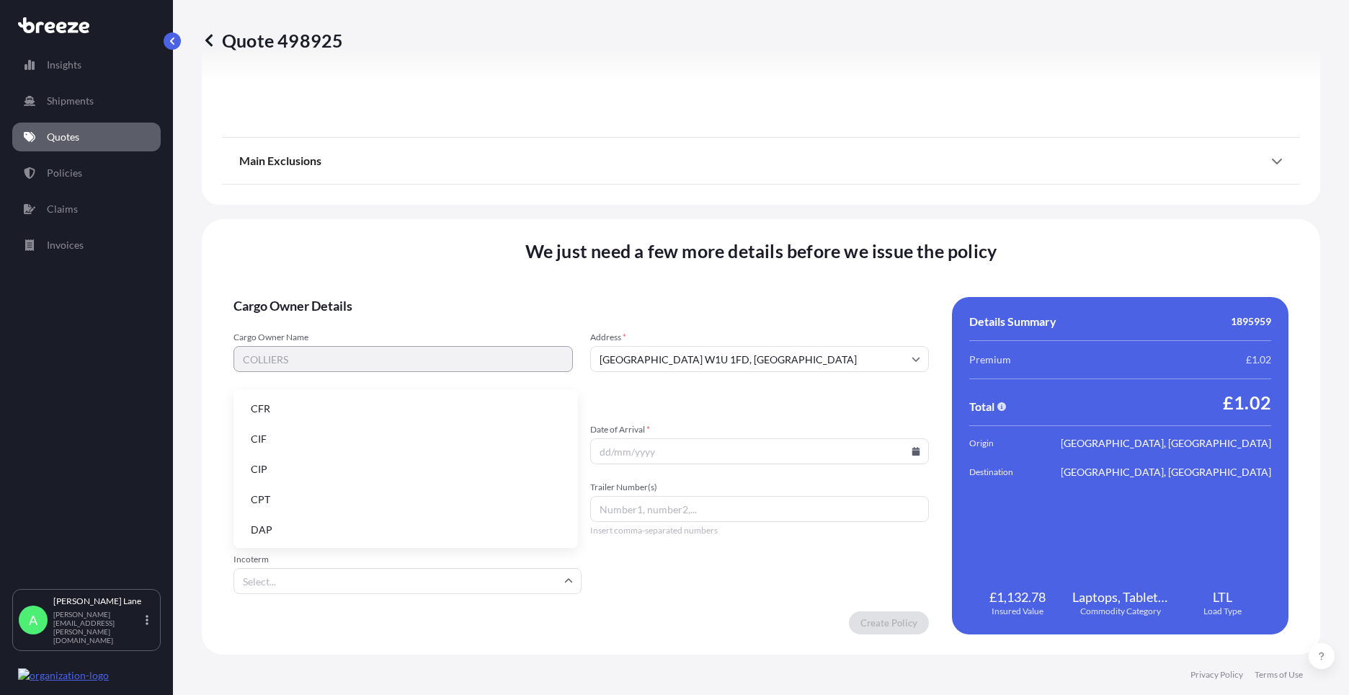
click at [391, 525] on li "DAP" at bounding box center [405, 529] width 333 height 27
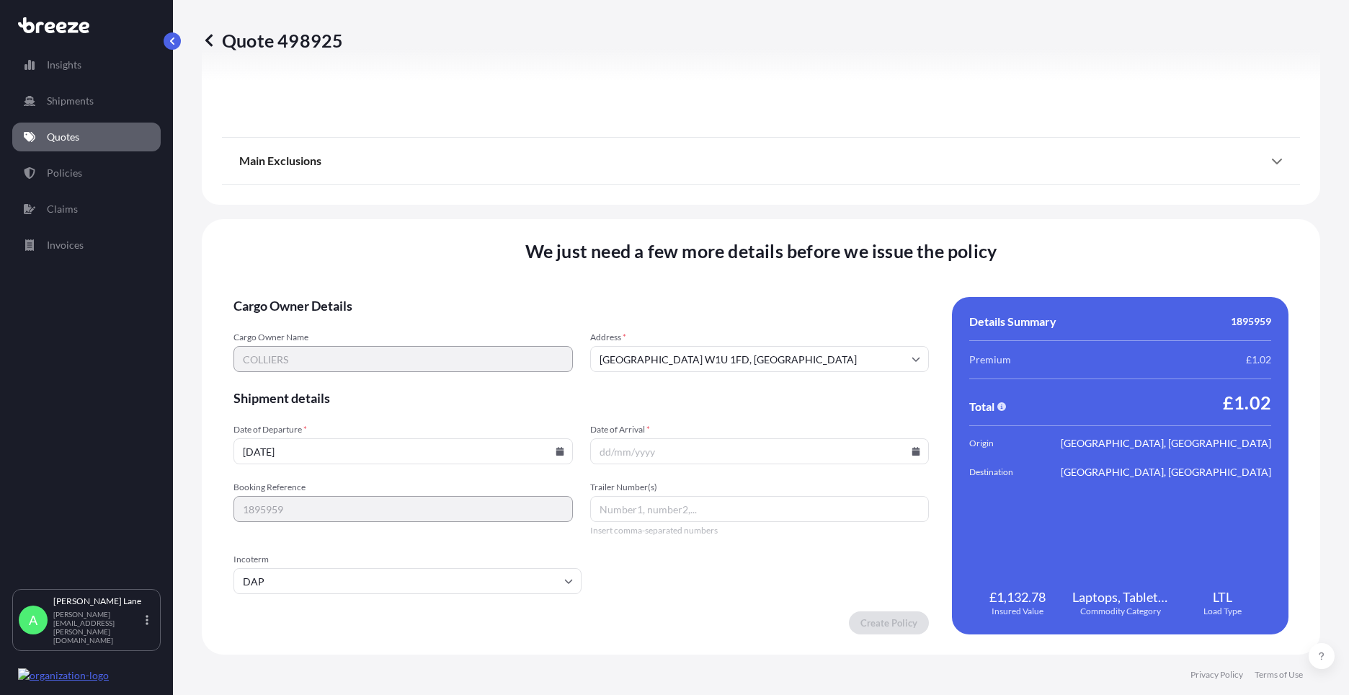
paste input "393130226886"
type input "393130226886"
click at [911, 446] on input "Date of Arrival *" at bounding box center [759, 451] width 339 height 26
click at [912, 447] on icon at bounding box center [916, 451] width 9 height 9
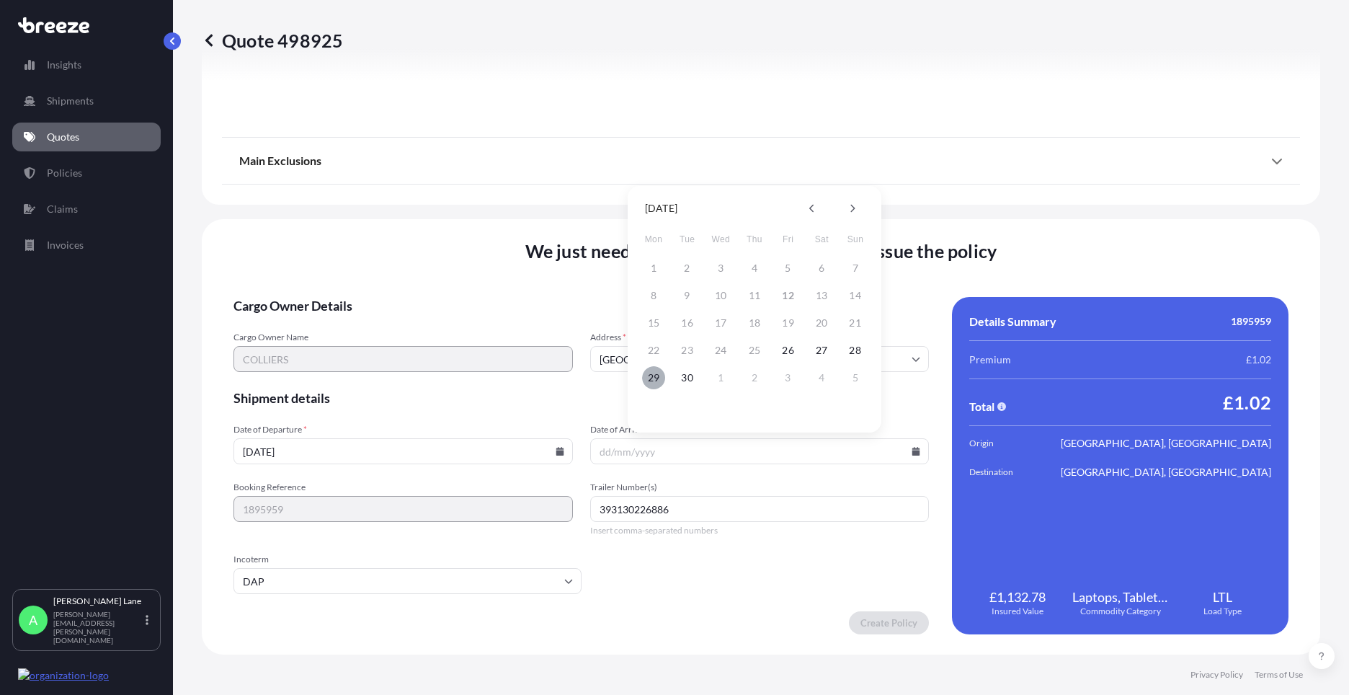
click at [654, 376] on button "29" at bounding box center [653, 377] width 23 height 23
type input "[DATE]"
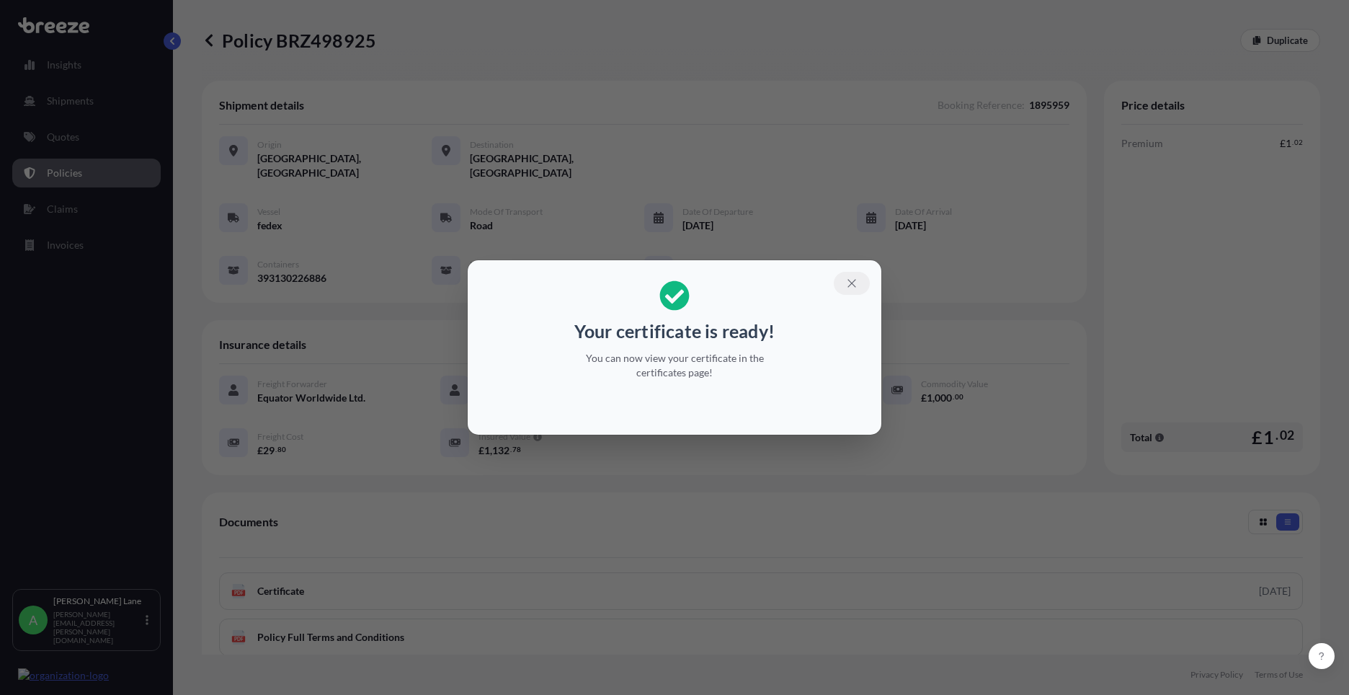
click at [845, 280] on button "button" at bounding box center [852, 283] width 36 height 23
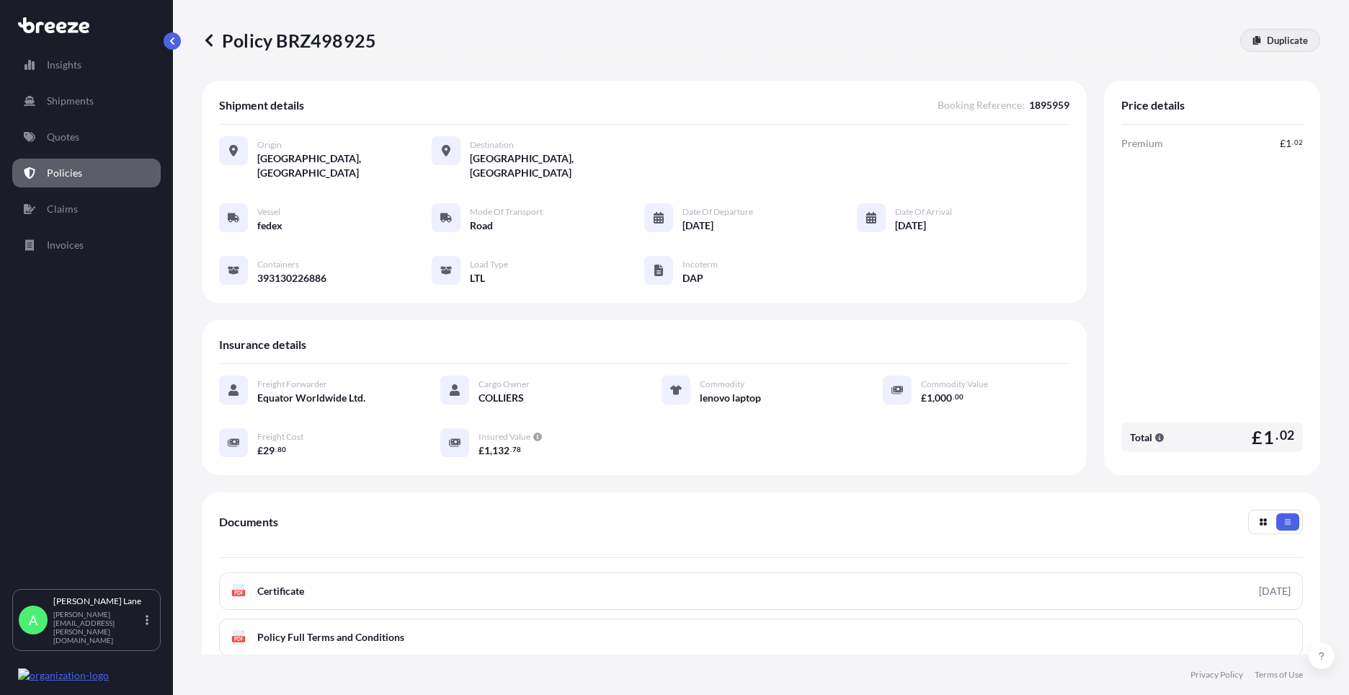
click at [1255, 39] on link "Duplicate" at bounding box center [1280, 40] width 80 height 23
select select "Road"
select select "1"
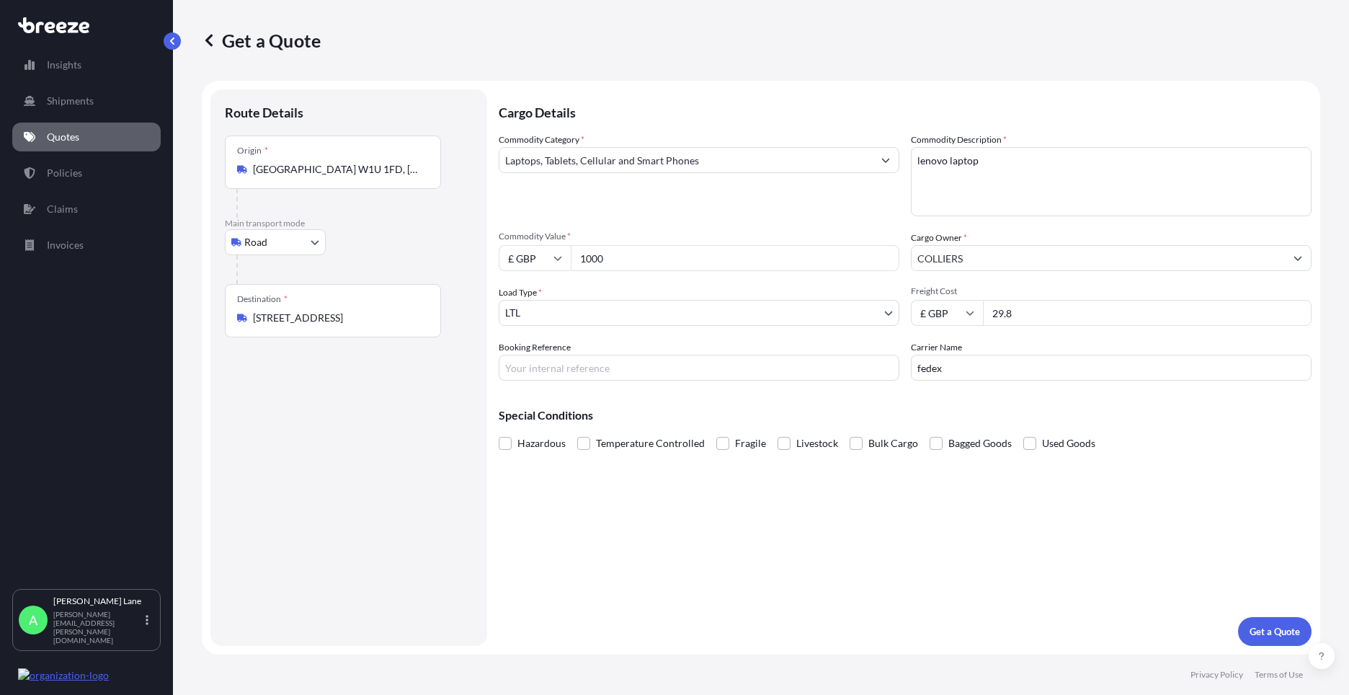
click at [411, 319] on input "[STREET_ADDRESS]" at bounding box center [338, 318] width 170 height 14
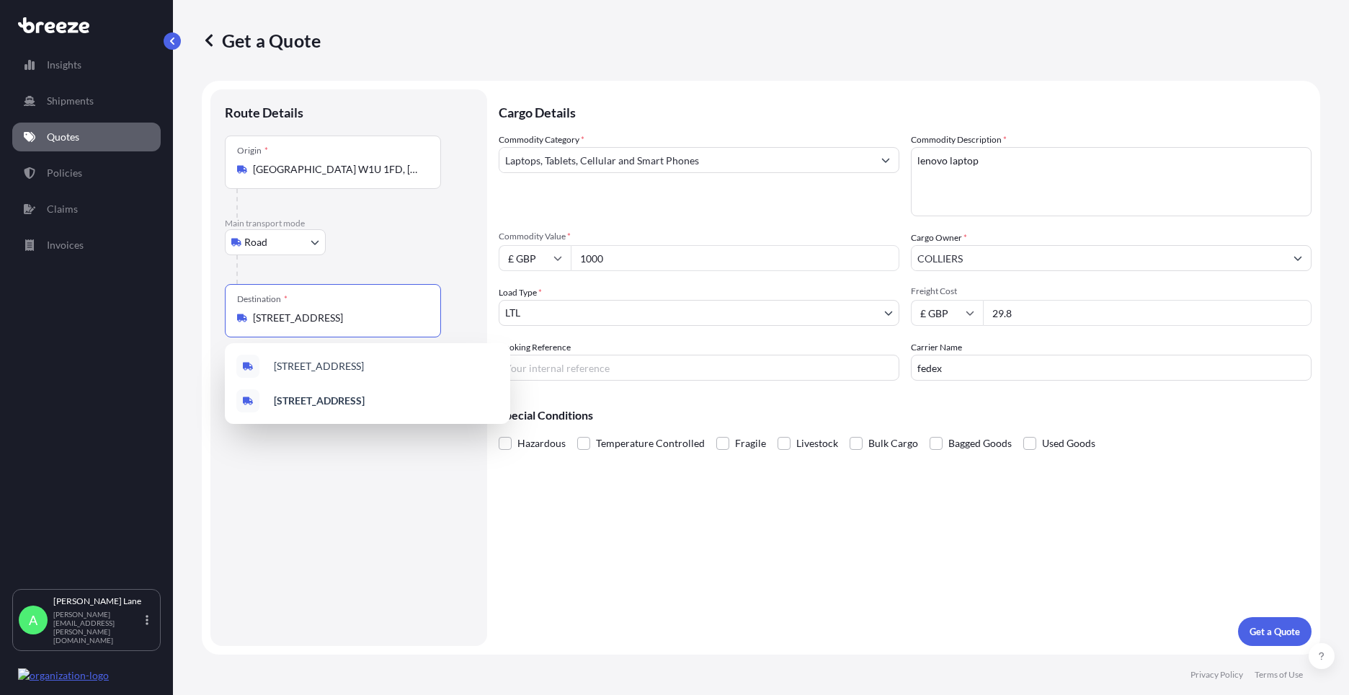
drag, startPoint x: 411, startPoint y: 319, endPoint x: 249, endPoint y: 314, distance: 161.5
click at [249, 314] on div "[STREET_ADDRESS]" at bounding box center [333, 318] width 192 height 14
click at [253, 314] on input "[STREET_ADDRESS]" at bounding box center [338, 318] width 170 height 14
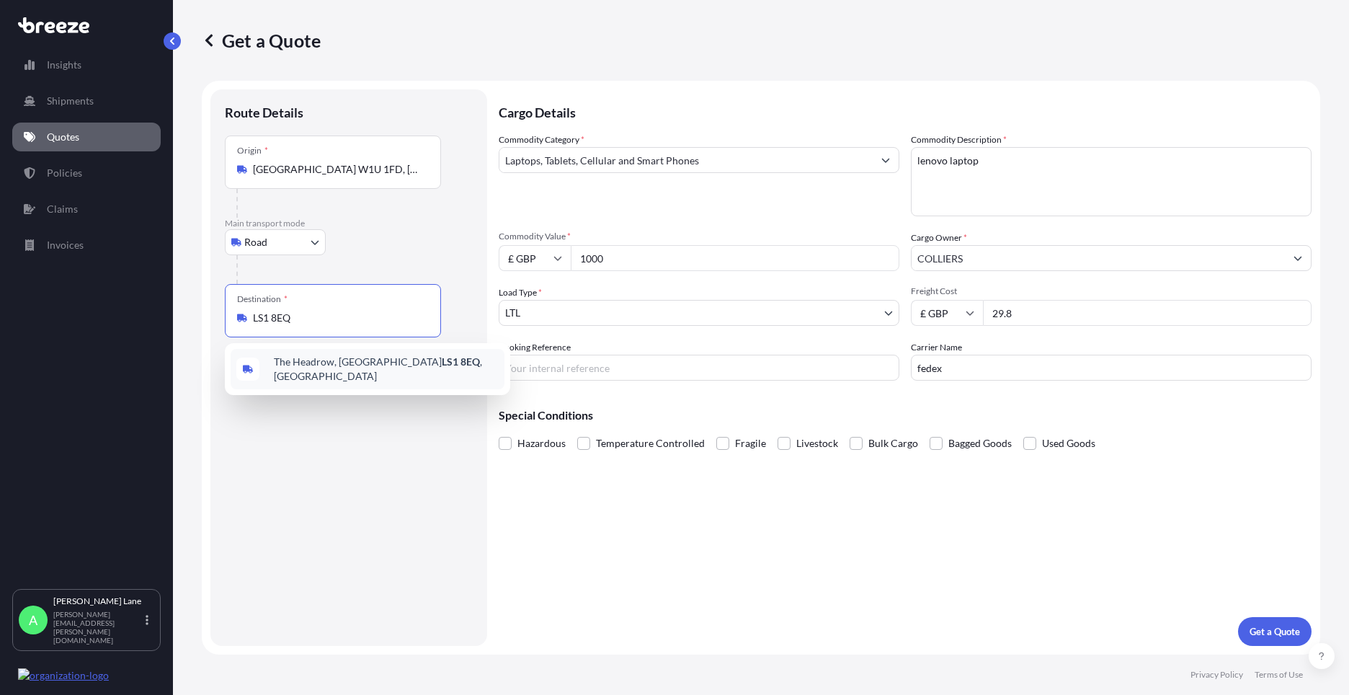
click at [328, 373] on div "[STREET_ADDRESS]" at bounding box center [368, 369] width 274 height 40
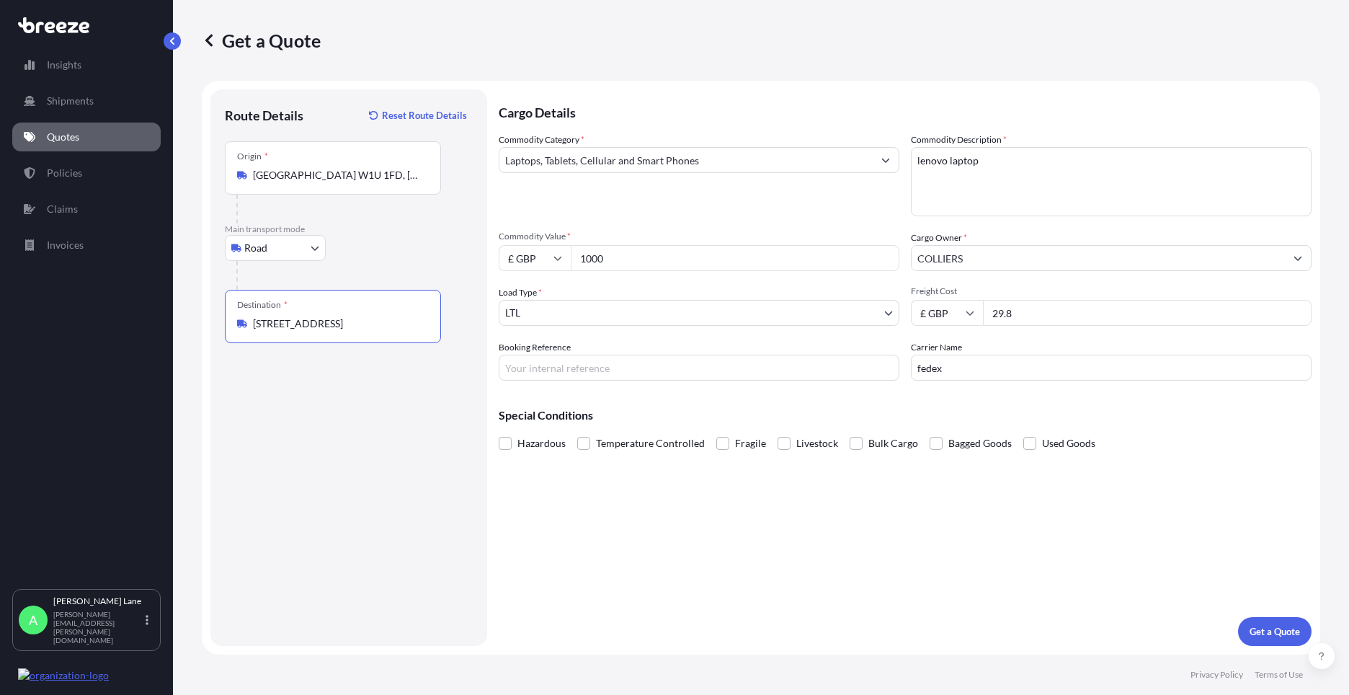
type input "[STREET_ADDRESS]"
click at [598, 369] on input "Booking Reference" at bounding box center [699, 368] width 401 height 26
type input "1895960"
click at [1266, 624] on p "Get a Quote" at bounding box center [1275, 631] width 50 height 14
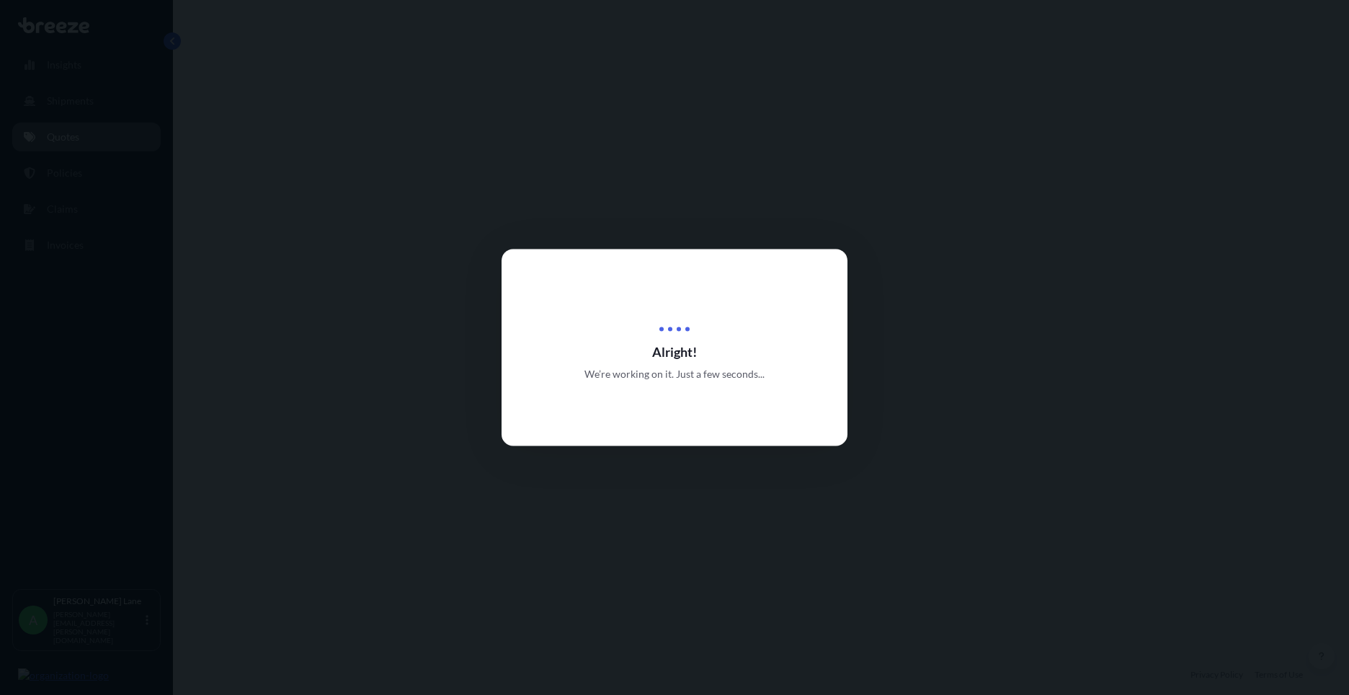
select select "Road"
select select "1"
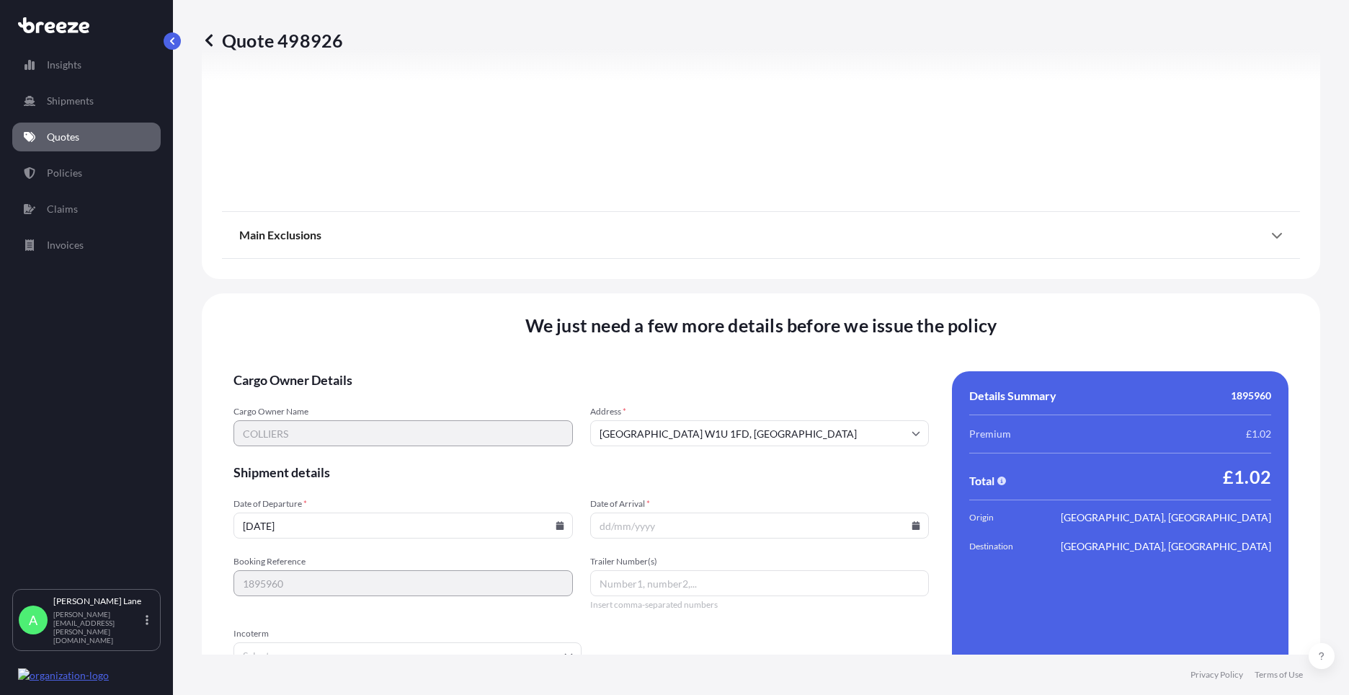
scroll to position [1593, 0]
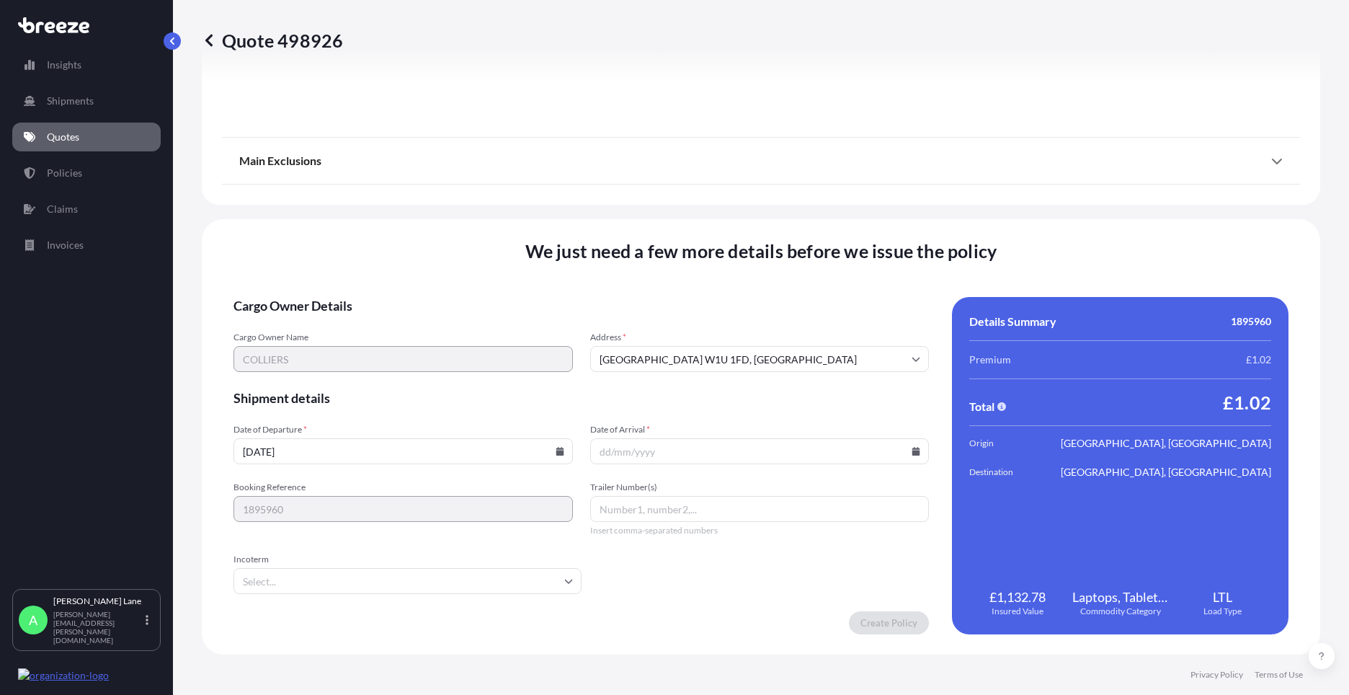
drag, startPoint x: 477, startPoint y: 580, endPoint x: 436, endPoint y: 554, distance: 49.0
click at [474, 579] on input "Incoterm" at bounding box center [408, 581] width 348 height 26
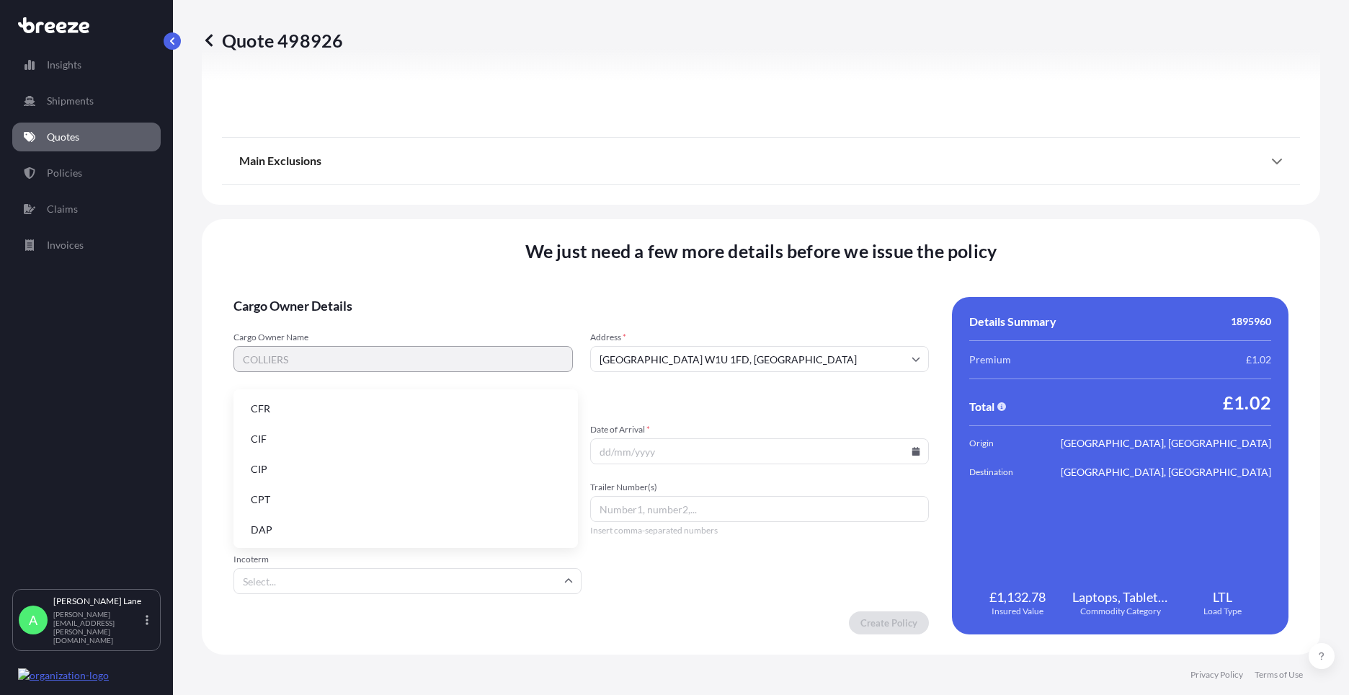
drag, startPoint x: 417, startPoint y: 528, endPoint x: 571, endPoint y: 519, distance: 154.5
click at [422, 527] on li "DAP" at bounding box center [405, 529] width 333 height 27
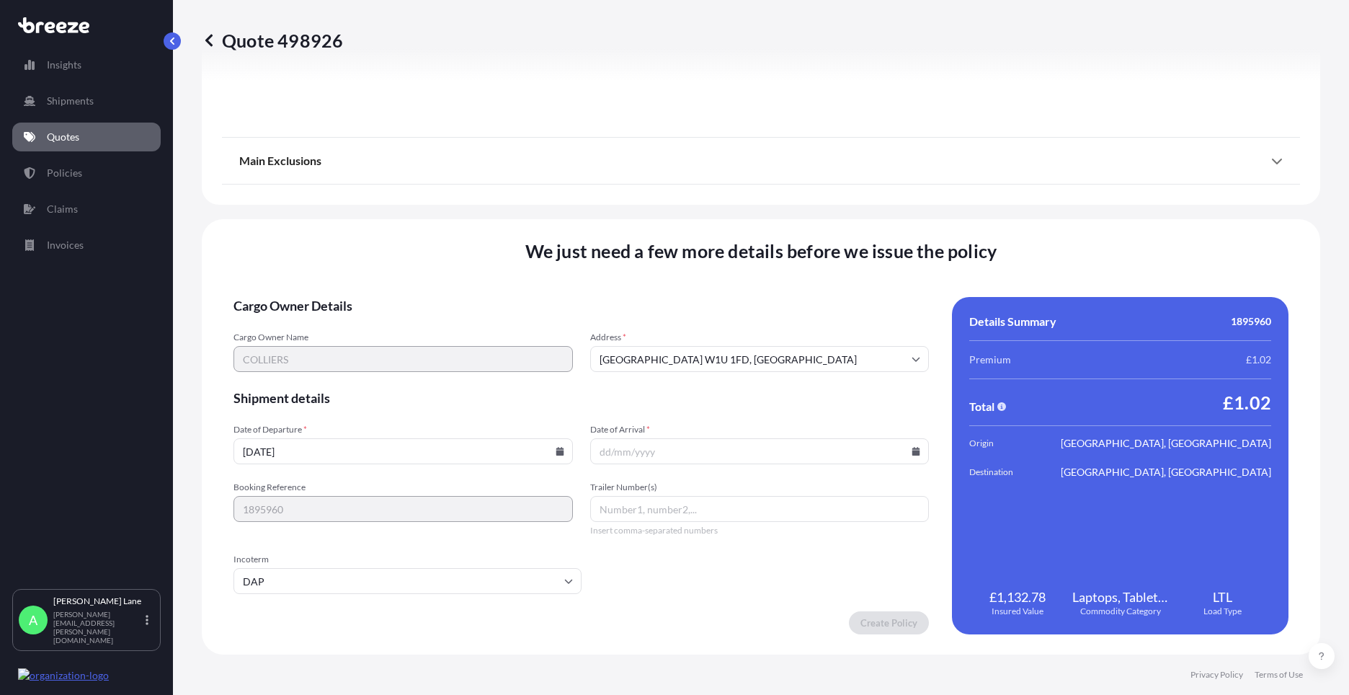
paste input "393130262976"
type input "393130262976"
click at [912, 450] on icon at bounding box center [916, 451] width 8 height 9
click at [649, 377] on button "29" at bounding box center [653, 377] width 23 height 23
type input "[DATE]"
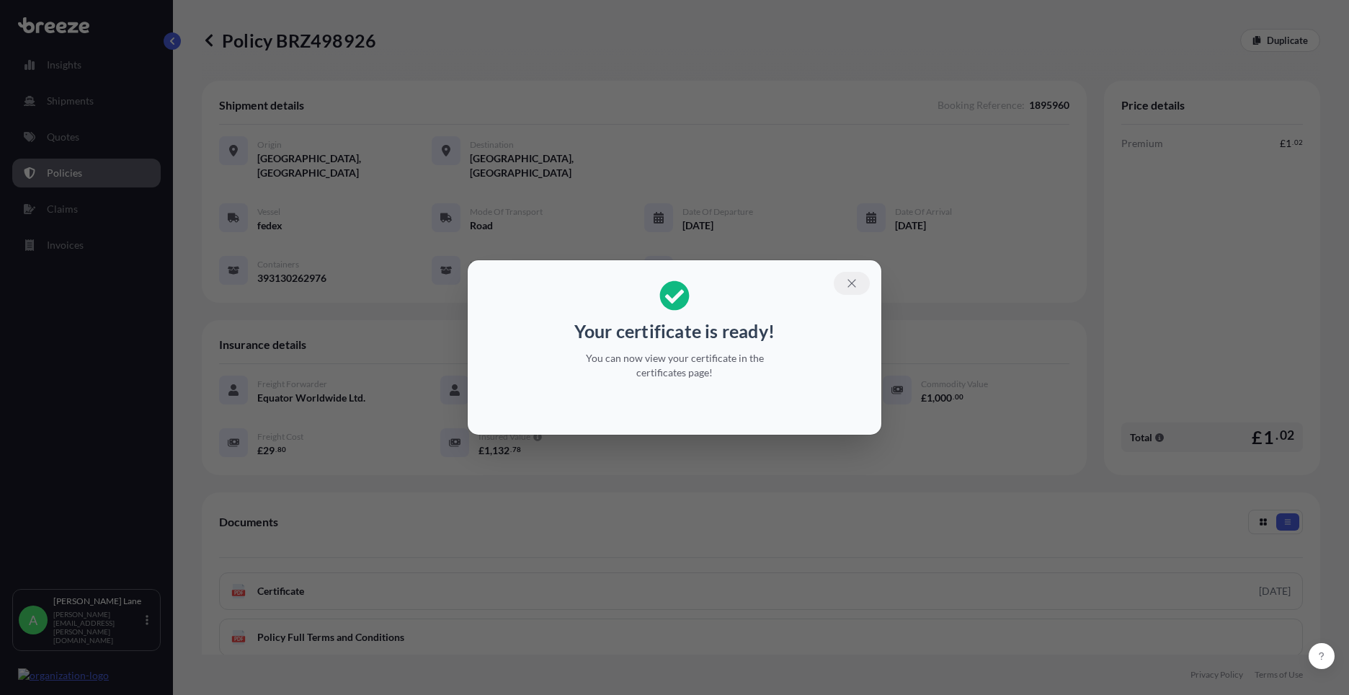
click at [856, 277] on icon "button" at bounding box center [851, 283] width 13 height 13
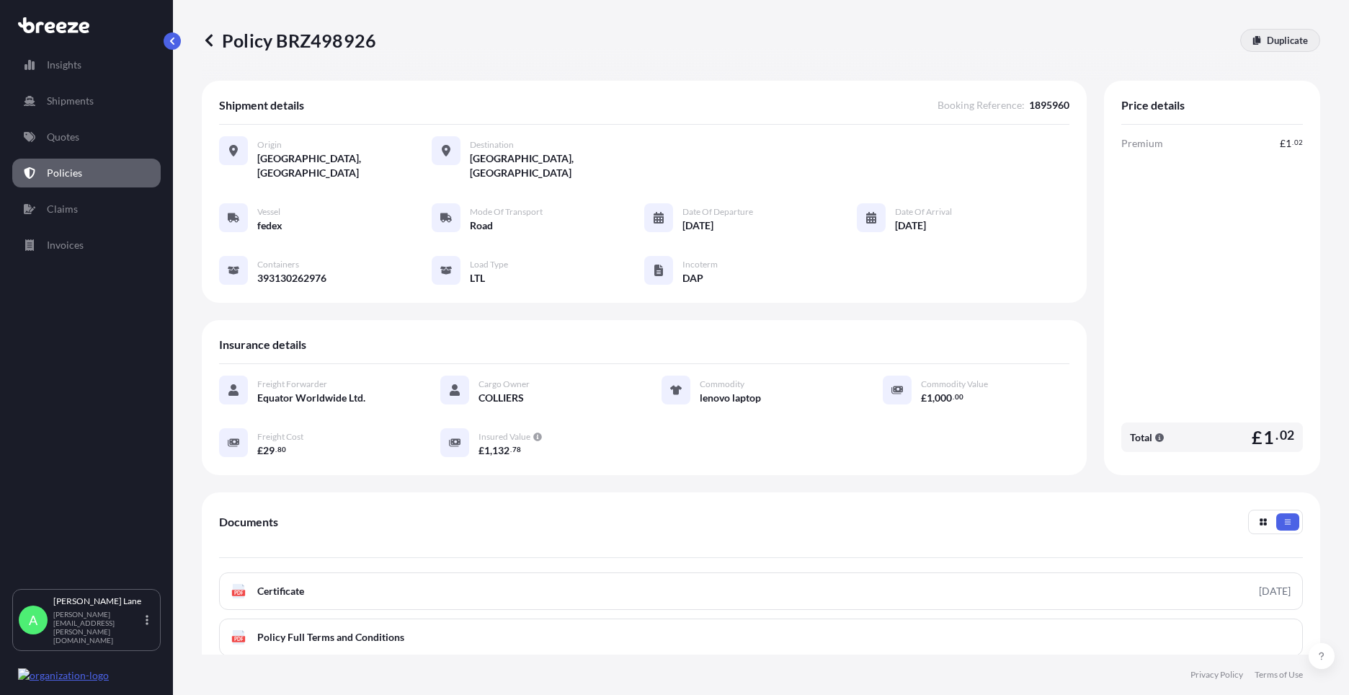
click at [1297, 43] on p "Duplicate" at bounding box center [1287, 40] width 41 height 14
select select "Road"
select select "1"
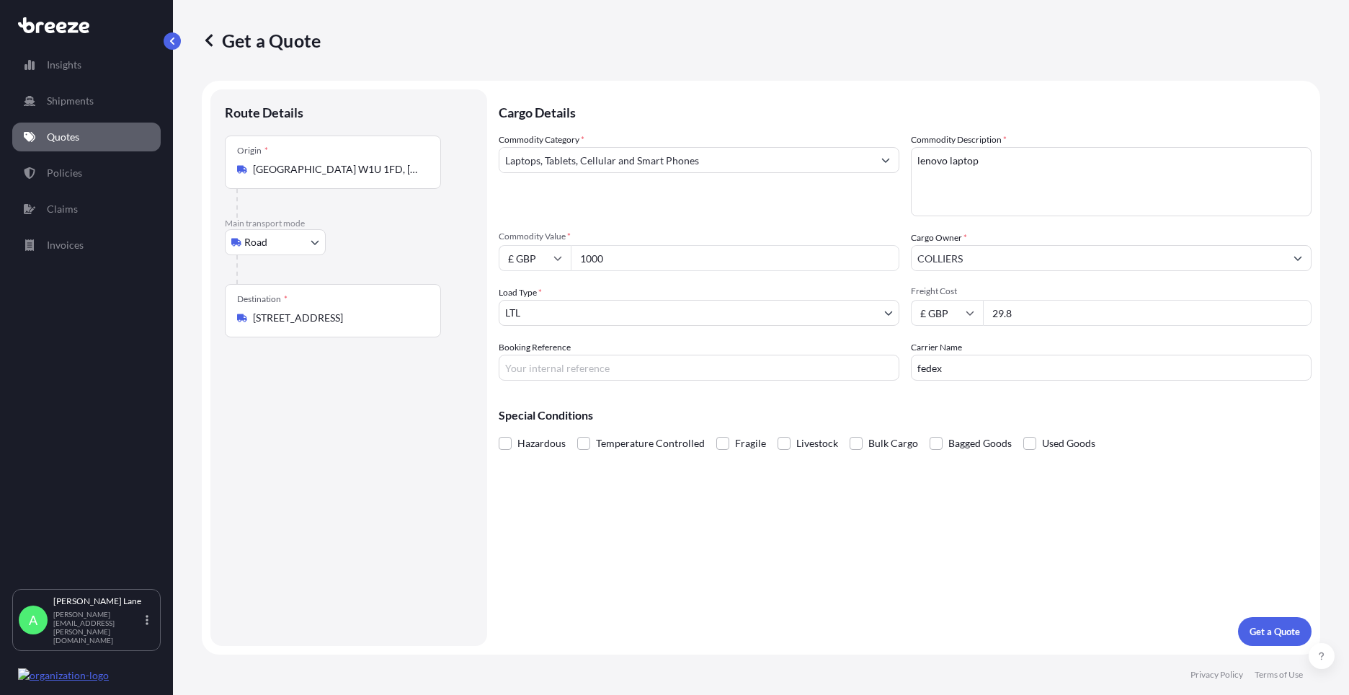
click at [421, 313] on div "[STREET_ADDRESS]" at bounding box center [333, 318] width 192 height 14
click at [421, 313] on input "[STREET_ADDRESS]" at bounding box center [338, 318] width 170 height 14
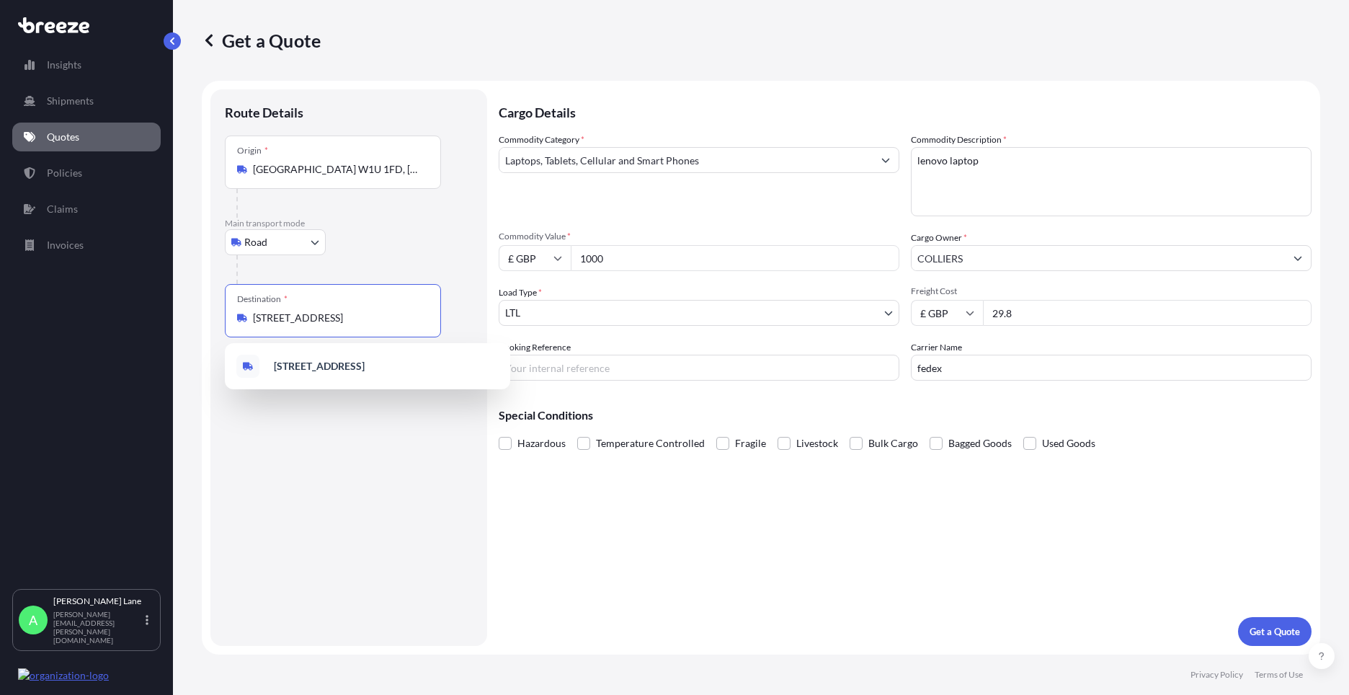
drag, startPoint x: 350, startPoint y: 317, endPoint x: 71, endPoint y: 327, distance: 278.4
click at [71, 327] on div "Insights Shipments Quotes Policies Claims Invoices A [PERSON_NAME] [PERSON_NAME…" at bounding box center [674, 347] width 1349 height 695
drag, startPoint x: 407, startPoint y: 312, endPoint x: 412, endPoint y: 323, distance: 12.3
click at [407, 313] on input "[STREET_ADDRESS]" at bounding box center [338, 318] width 170 height 14
drag, startPoint x: 404, startPoint y: 319, endPoint x: 235, endPoint y: 319, distance: 168.7
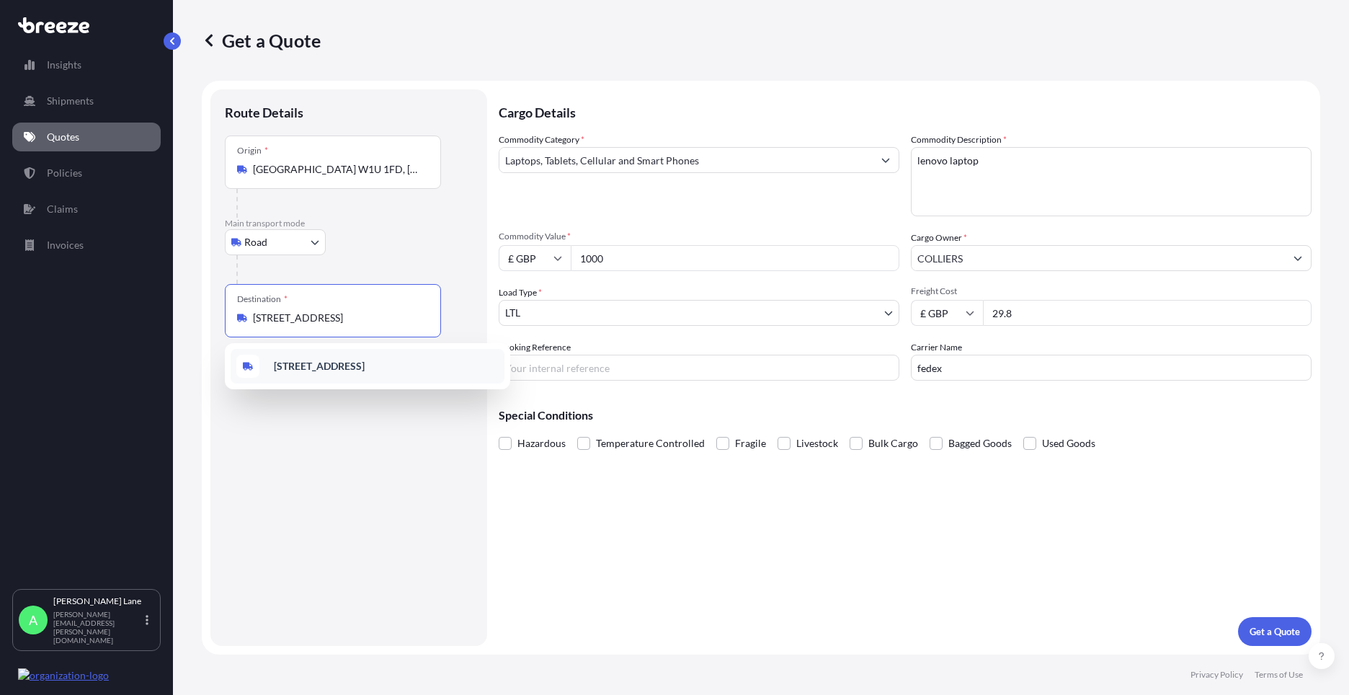
click at [235, 319] on div "Destination * [STREET_ADDRESS]" at bounding box center [333, 310] width 216 height 53
paste input "m2 2jt"
click at [398, 364] on div "Manchester M2 2JT , [GEOGRAPHIC_DATA]" at bounding box center [368, 369] width 274 height 40
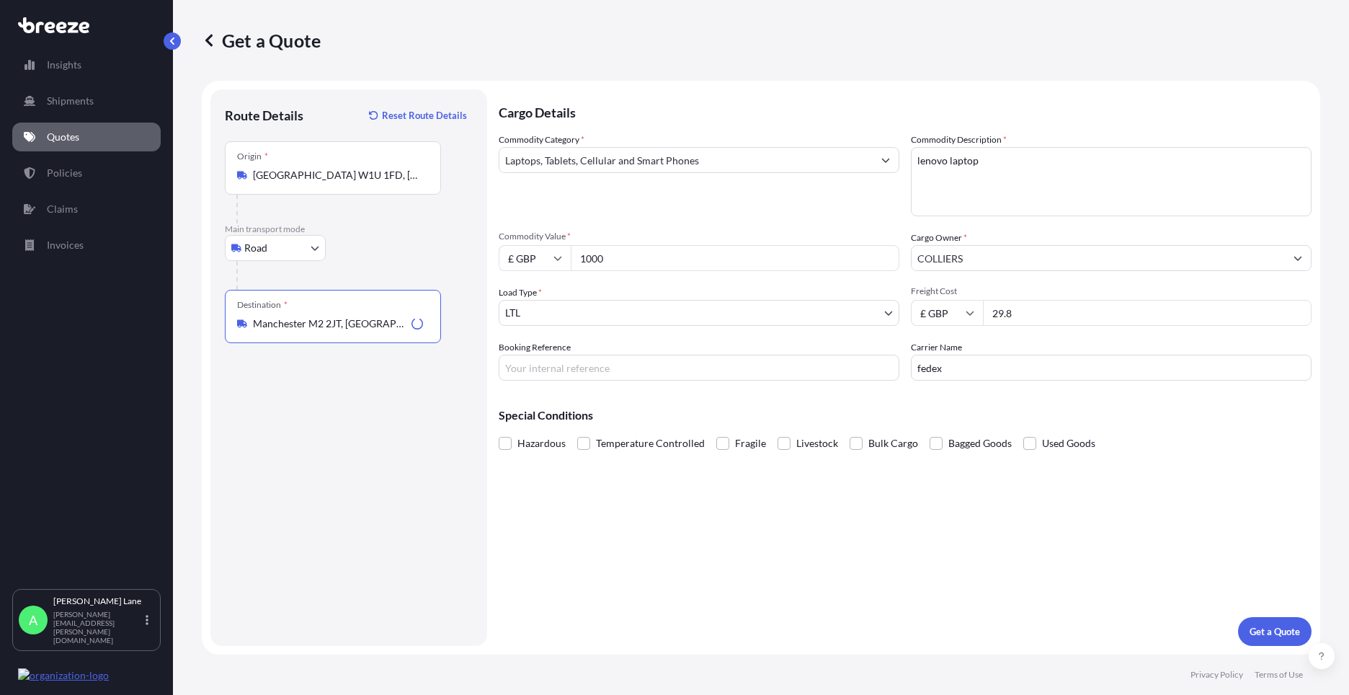
type input "Manchester M2 2JT, [GEOGRAPHIC_DATA]"
click at [770, 374] on input "Booking Reference" at bounding box center [699, 368] width 401 height 26
paste input "1895961"
type input "1895961"
click at [1246, 633] on button "Get a Quote" at bounding box center [1275, 631] width 74 height 29
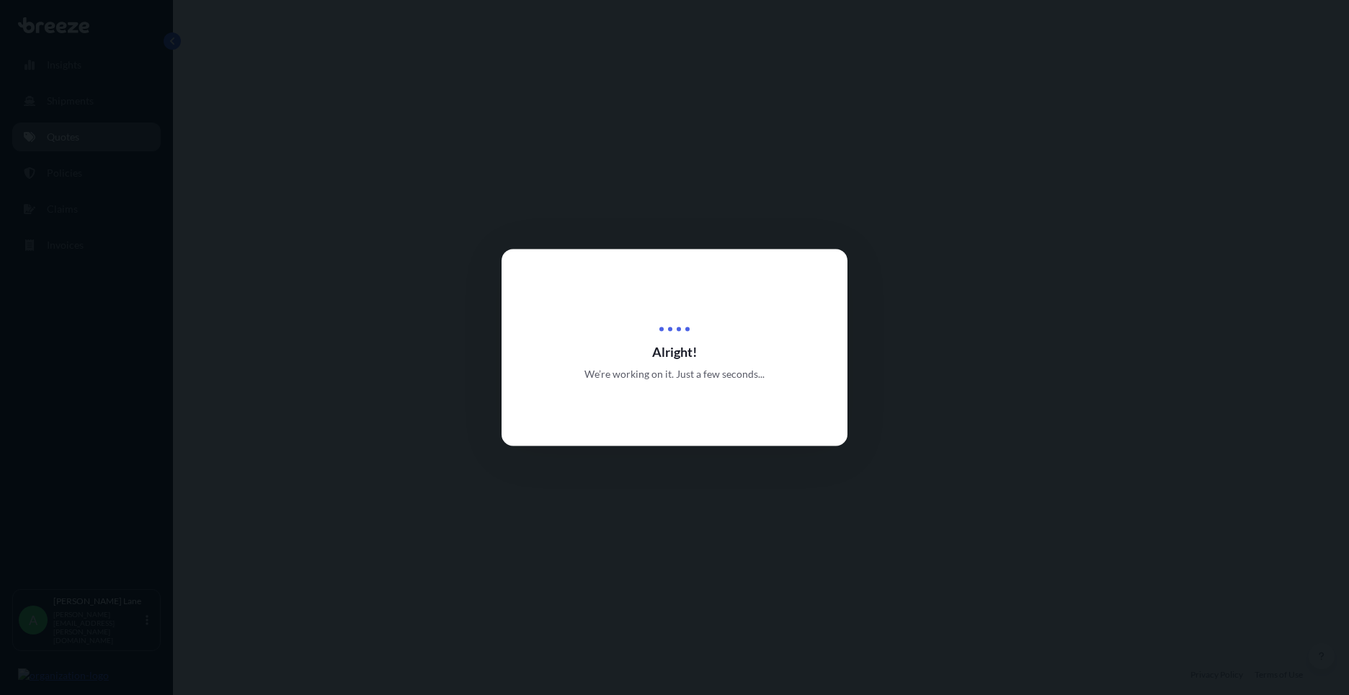
select select "Road"
select select "1"
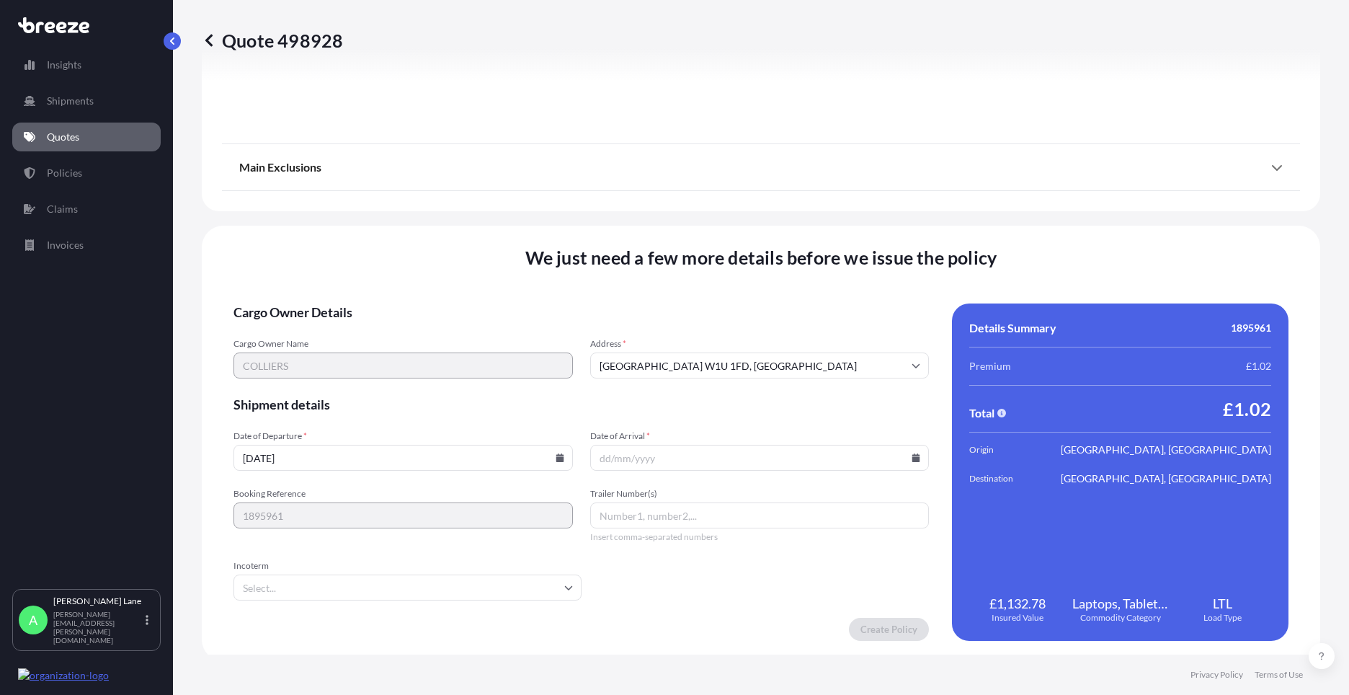
scroll to position [1593, 0]
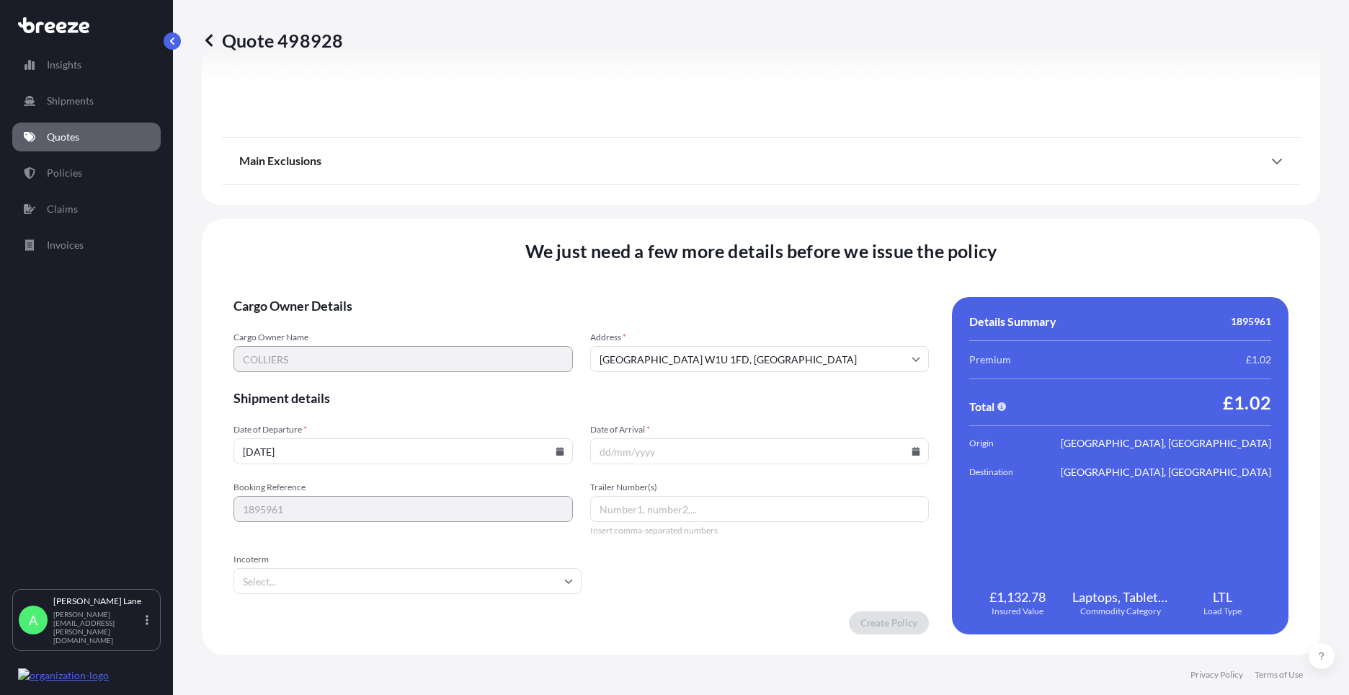
click at [365, 586] on input "Incoterm" at bounding box center [408, 581] width 348 height 26
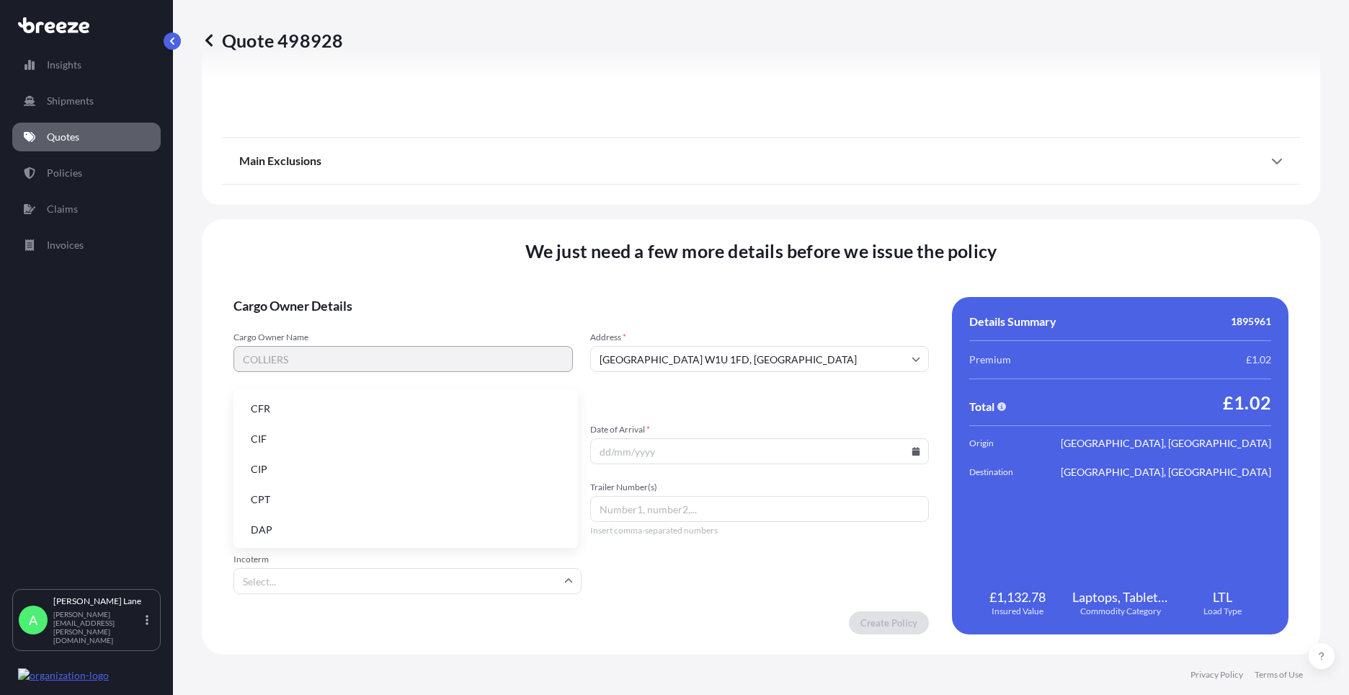
click at [345, 534] on li "DAP" at bounding box center [405, 529] width 333 height 27
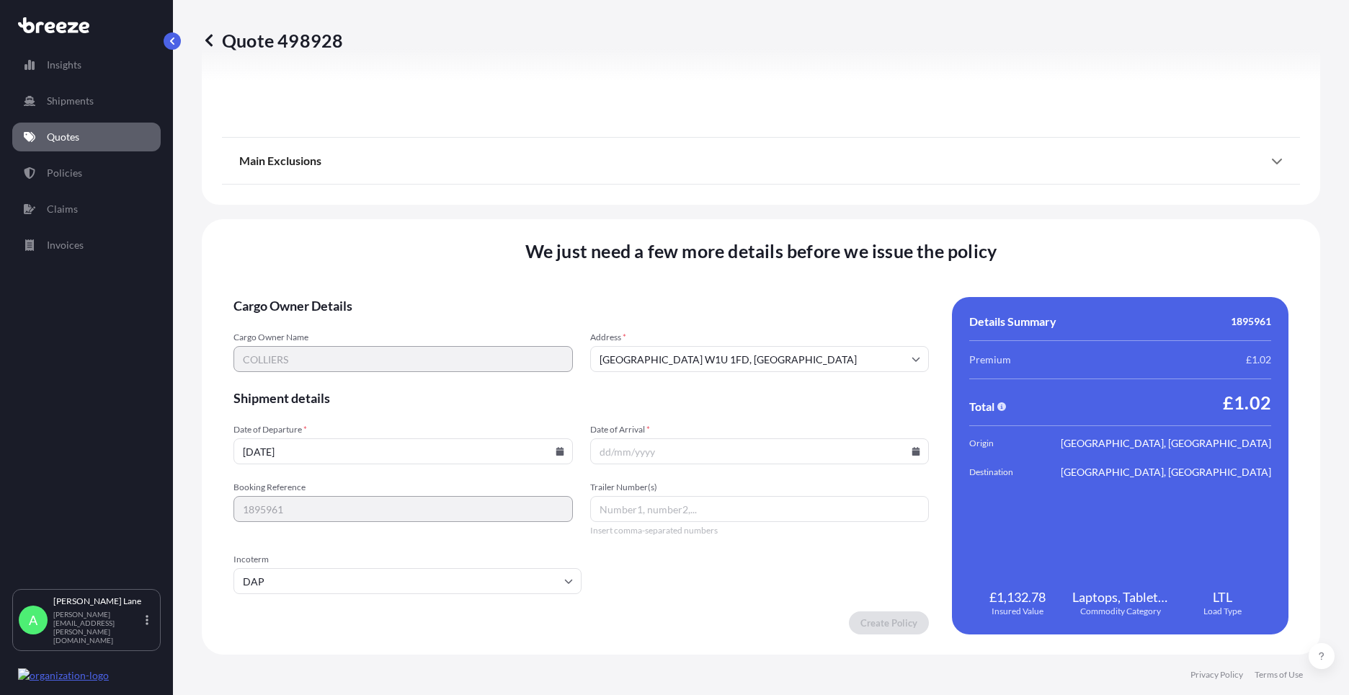
click at [912, 454] on icon at bounding box center [916, 451] width 8 height 9
click at [652, 383] on button "29" at bounding box center [653, 377] width 23 height 23
type input "[DATE]"
click at [644, 518] on input "Trailer Number(s)" at bounding box center [759, 509] width 339 height 26
paste input "393130299208"
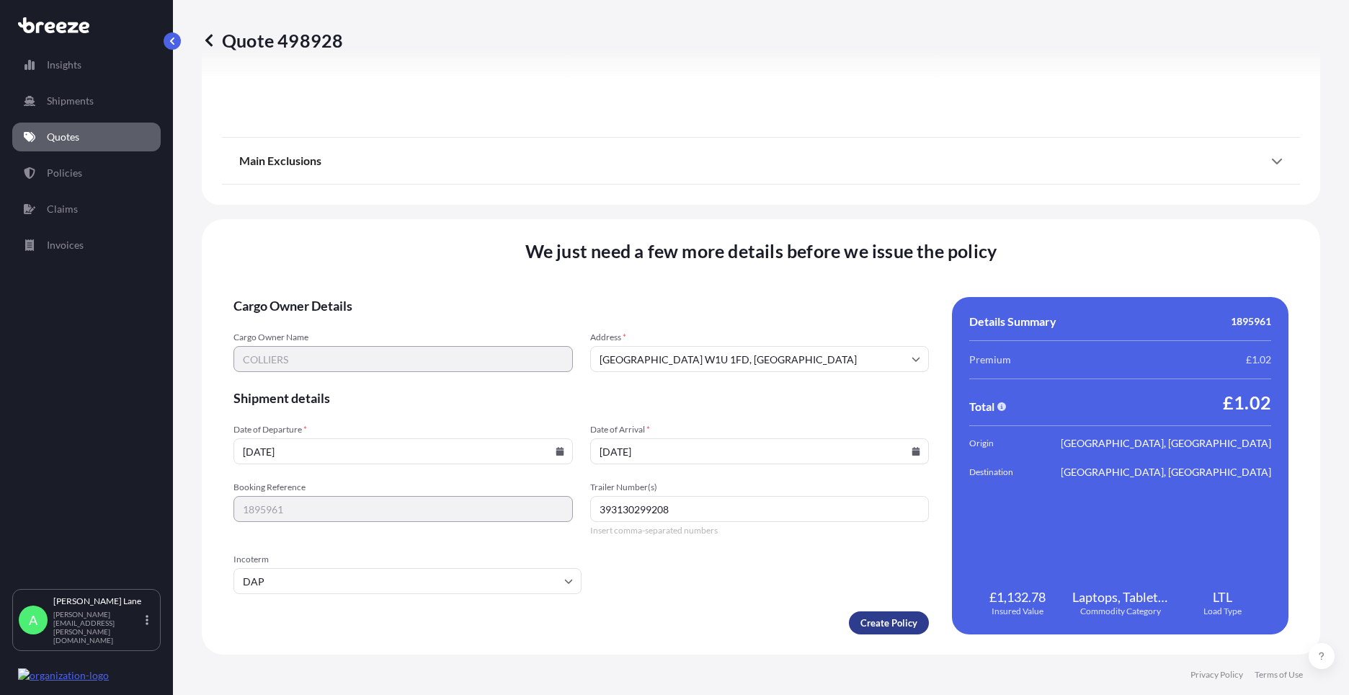
type input "393130299208"
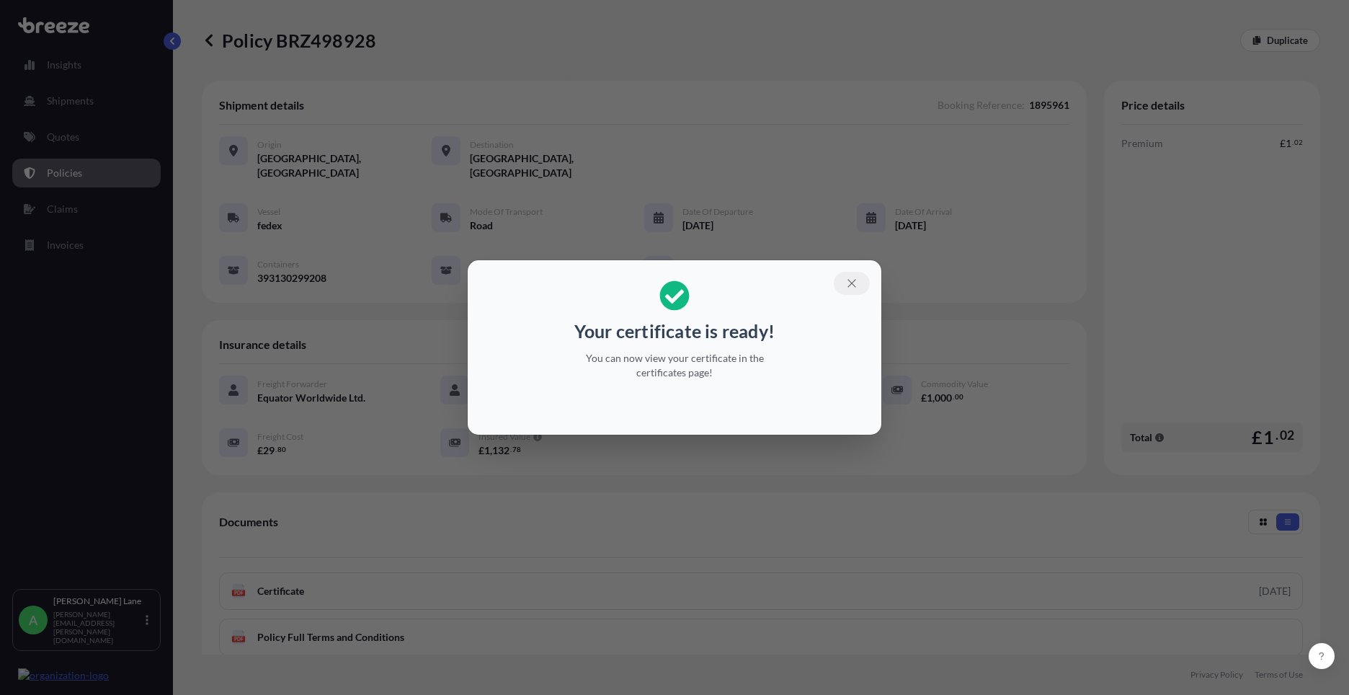
click at [855, 277] on icon "button" at bounding box center [851, 283] width 13 height 13
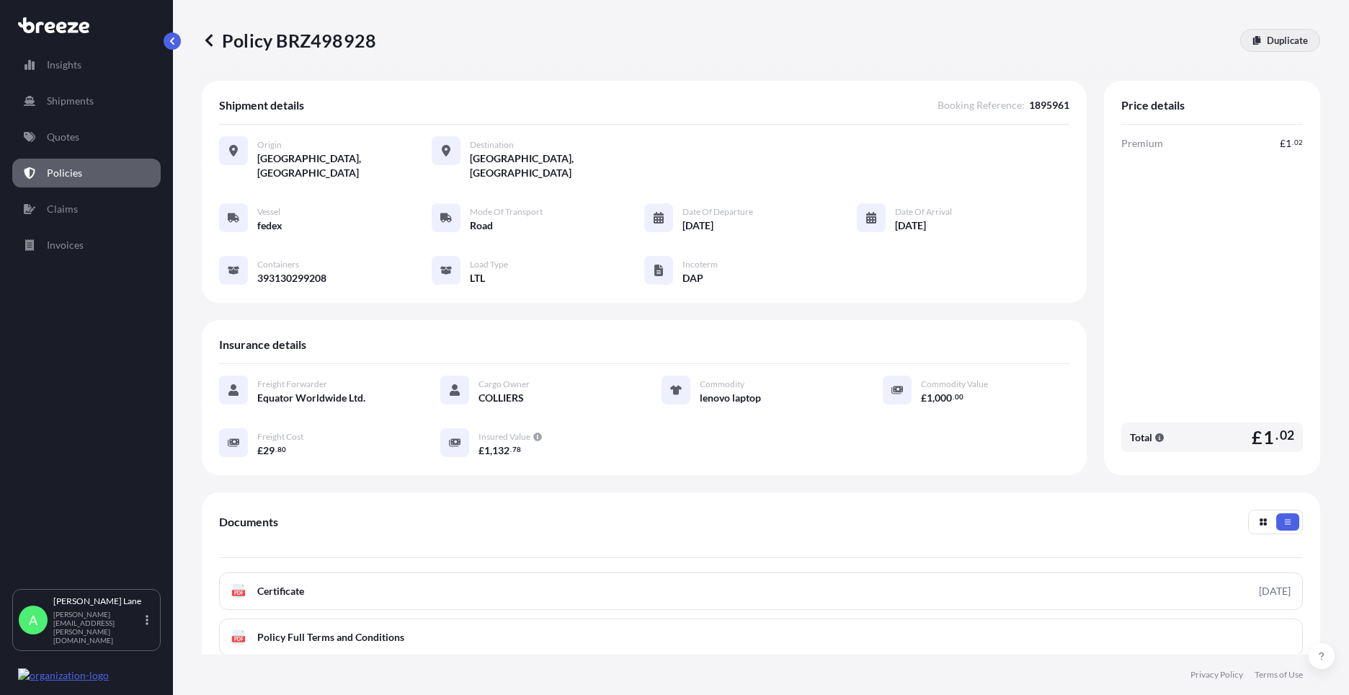
click at [1280, 45] on p "Duplicate" at bounding box center [1287, 40] width 41 height 14
select select "Road"
select select "1"
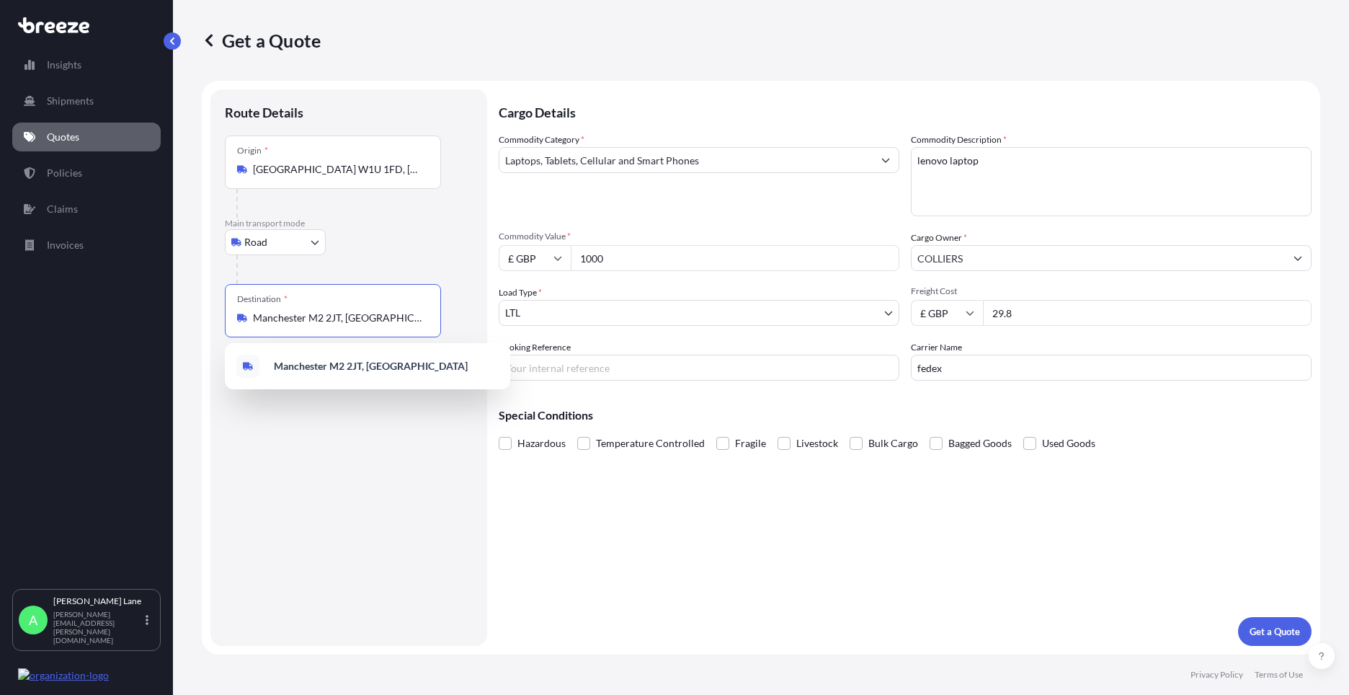
click at [363, 320] on input "Manchester M2 2JT, [GEOGRAPHIC_DATA]" at bounding box center [338, 318] width 170 height 14
drag, startPoint x: 241, startPoint y: 320, endPoint x: 187, endPoint y: 321, distance: 54.8
click at [187, 321] on div "Get a Quote Route Details Place of loading Road Road Rail Origin * [GEOGRAPHIC_…" at bounding box center [761, 327] width 1176 height 654
paste input "bs1 6fl"
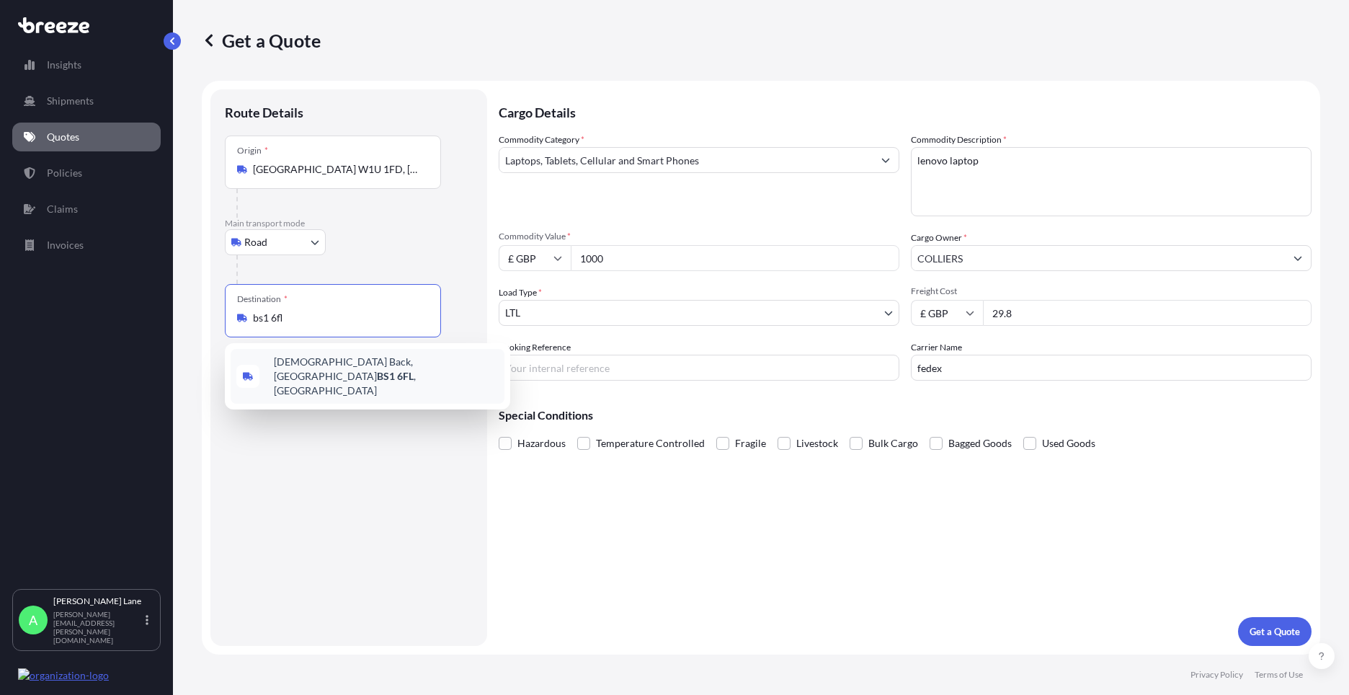
click at [363, 368] on span "[STREET_ADDRESS]" at bounding box center [386, 376] width 225 height 43
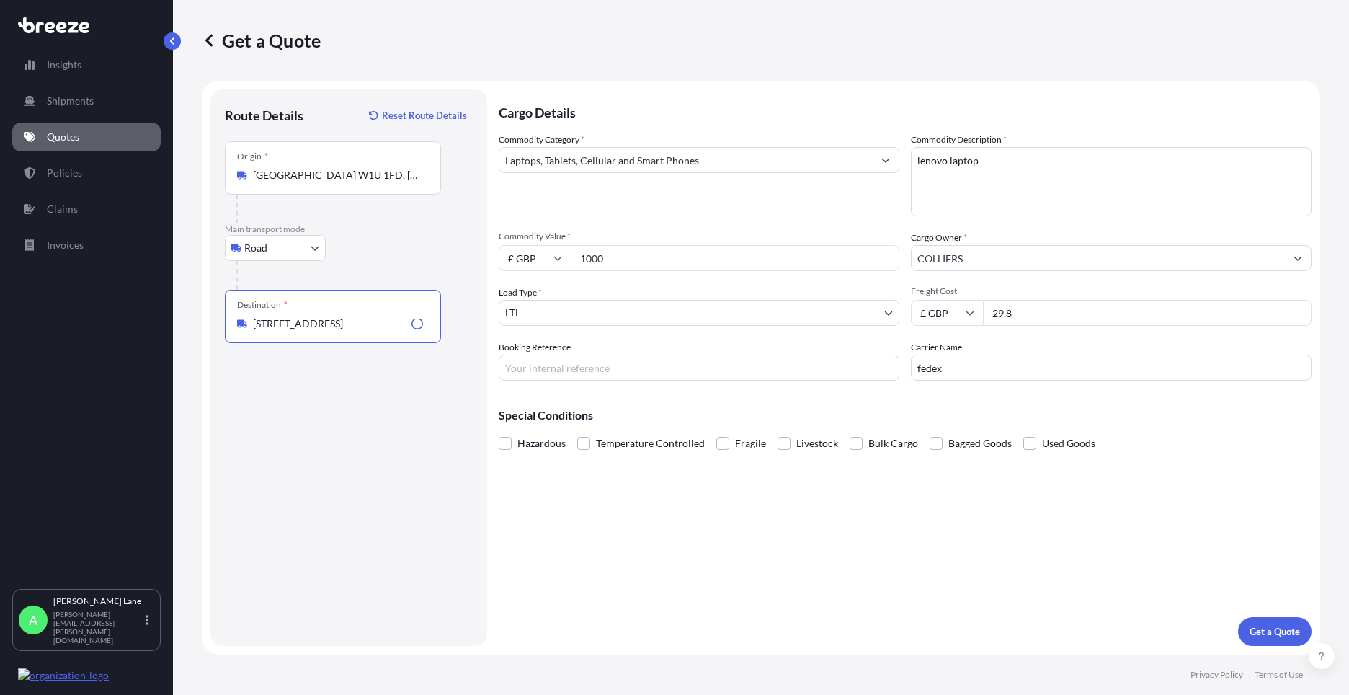
type input "[STREET_ADDRESS]"
click at [580, 378] on input "Booking Reference" at bounding box center [699, 368] width 401 height 26
paste input "1895962"
type input "1895962"
drag, startPoint x: 959, startPoint y: 160, endPoint x: 839, endPoint y: 161, distance: 120.4
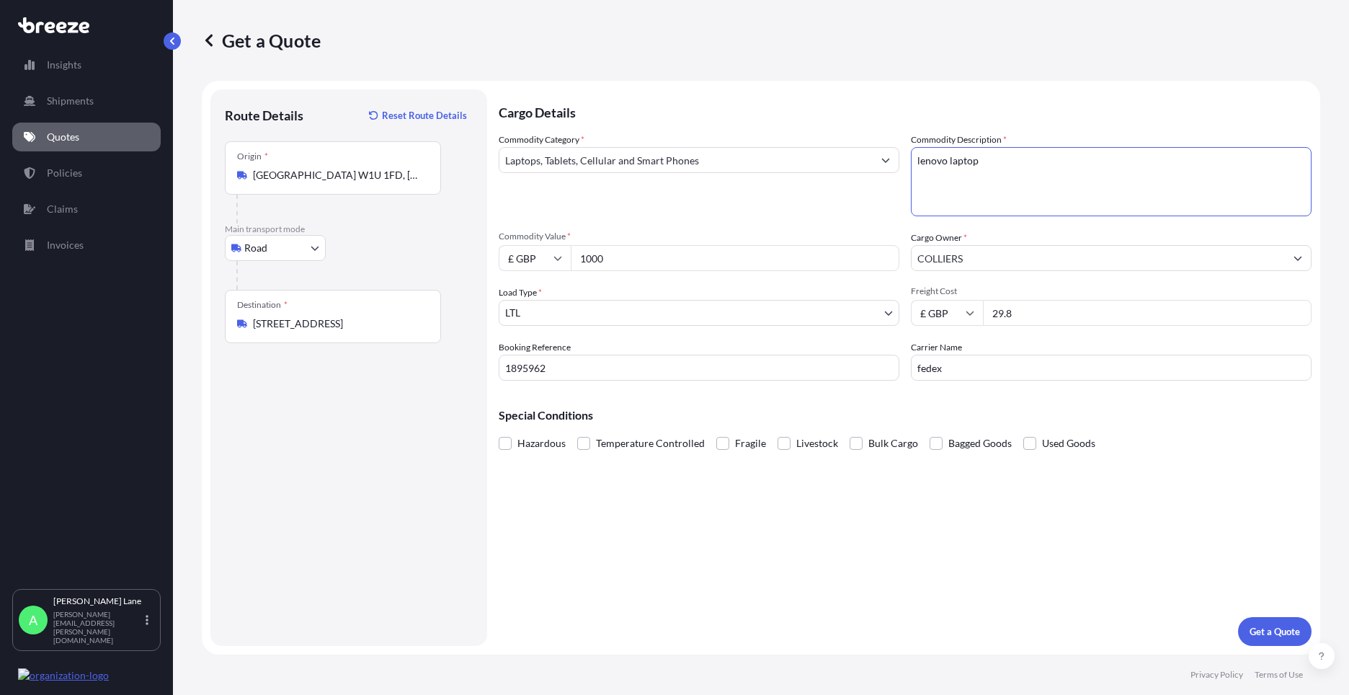
click at [839, 161] on div "Commodity Category * Laptops, Tablets, Cellular and Smart Phones Commodity Desc…" at bounding box center [905, 257] width 813 height 248
type textarea "KEYBOARDS"
click at [1283, 631] on p "Get a Quote" at bounding box center [1275, 631] width 50 height 14
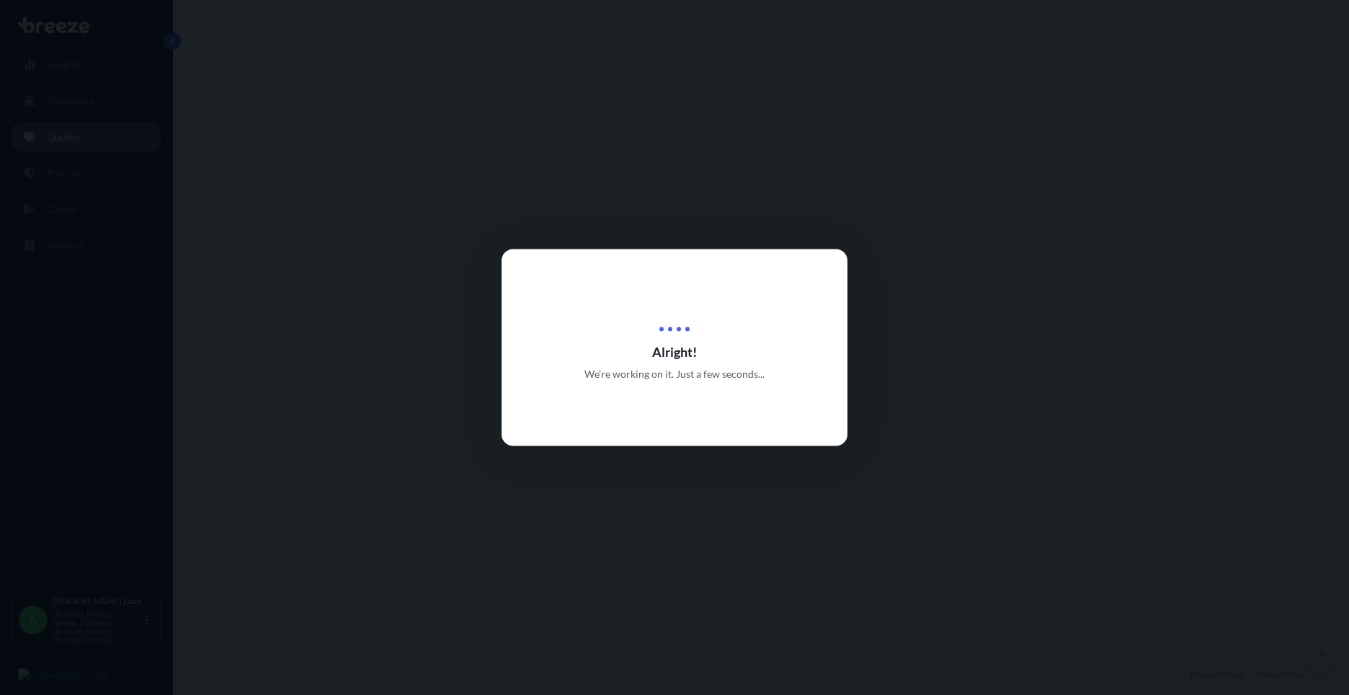
select select "Road"
select select "1"
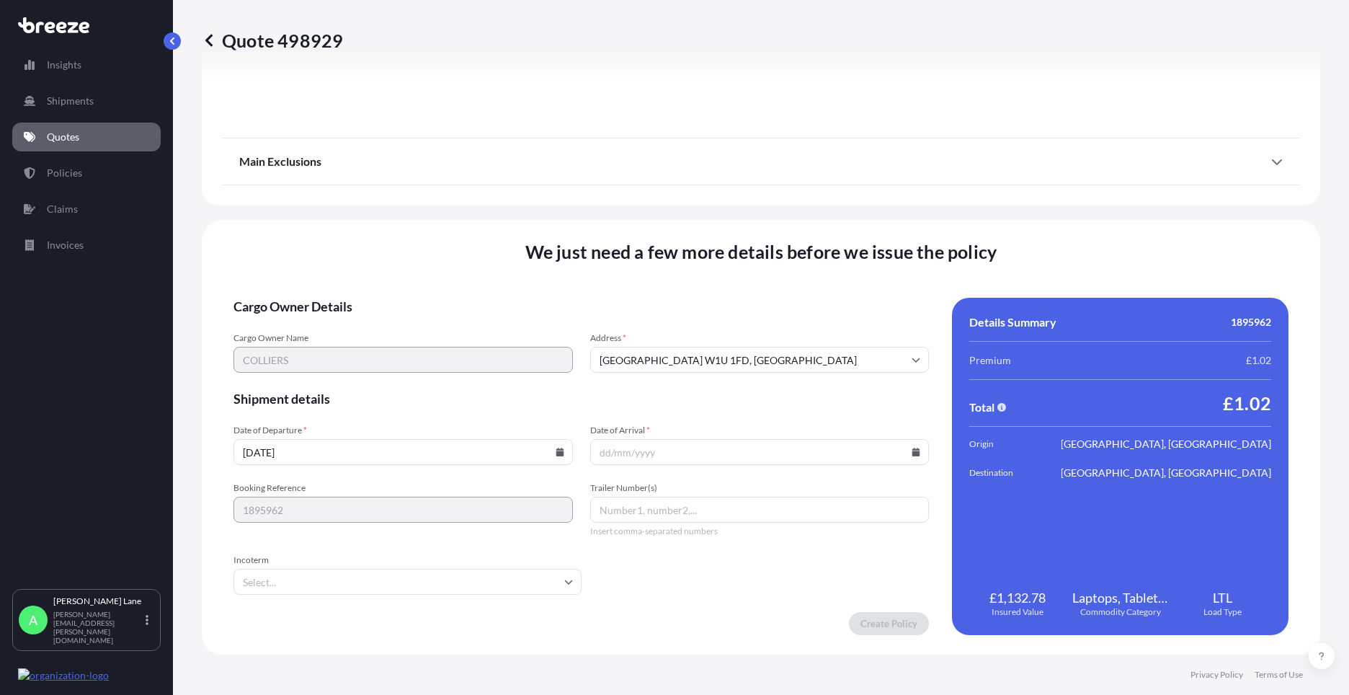
scroll to position [1593, 0]
click at [564, 580] on icon at bounding box center [568, 581] width 9 height 9
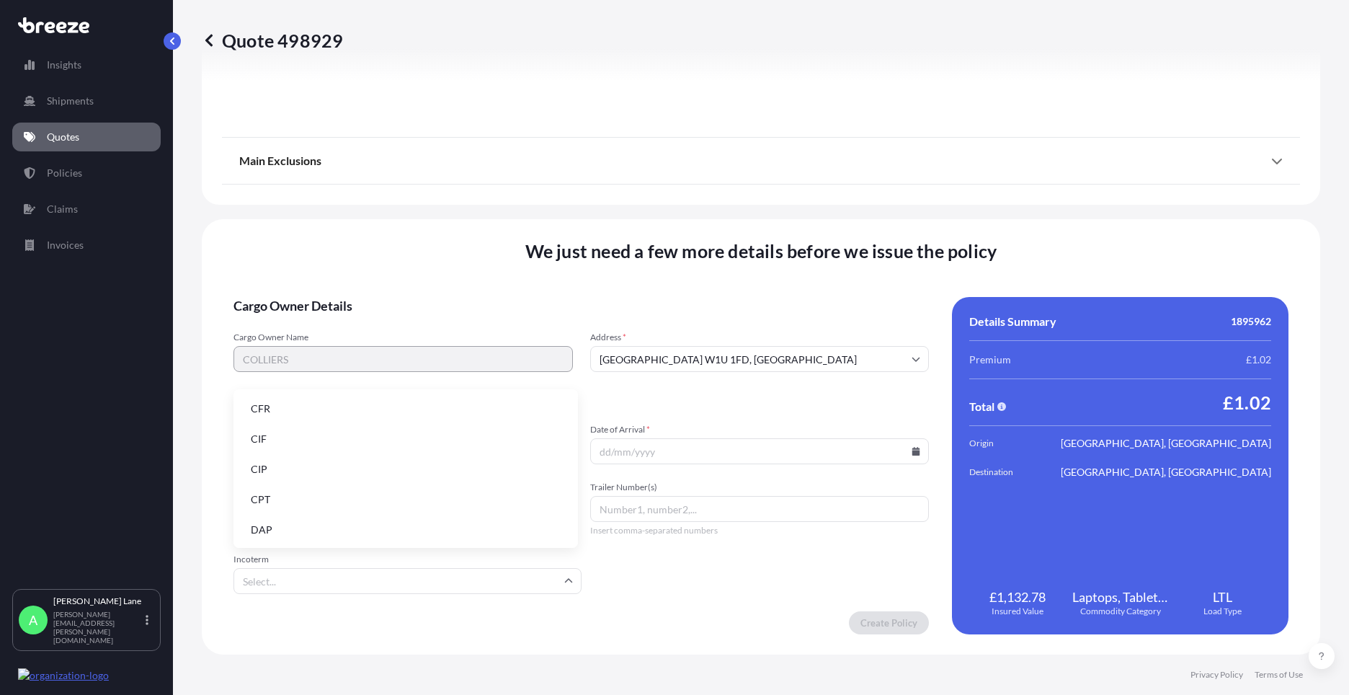
click at [384, 535] on li "DAP" at bounding box center [405, 529] width 333 height 27
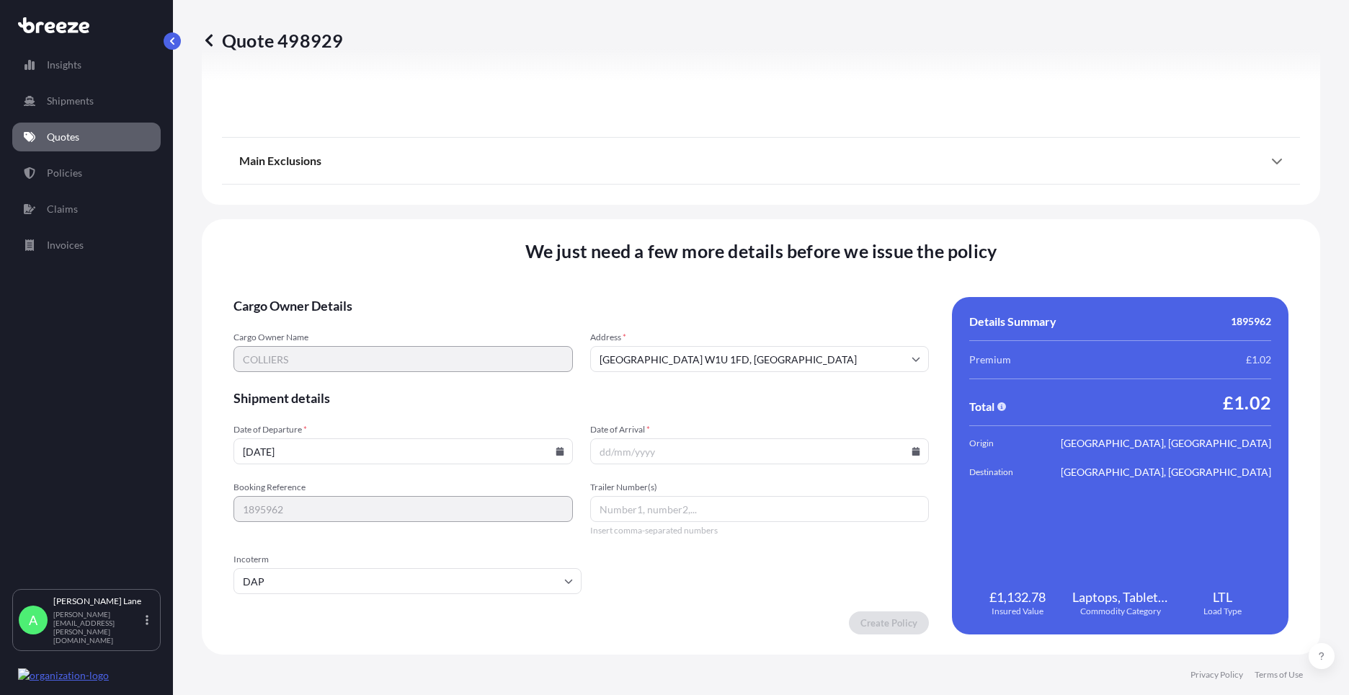
paste input "393130335460"
type input "393130335460"
click at [912, 451] on icon at bounding box center [916, 451] width 9 height 9
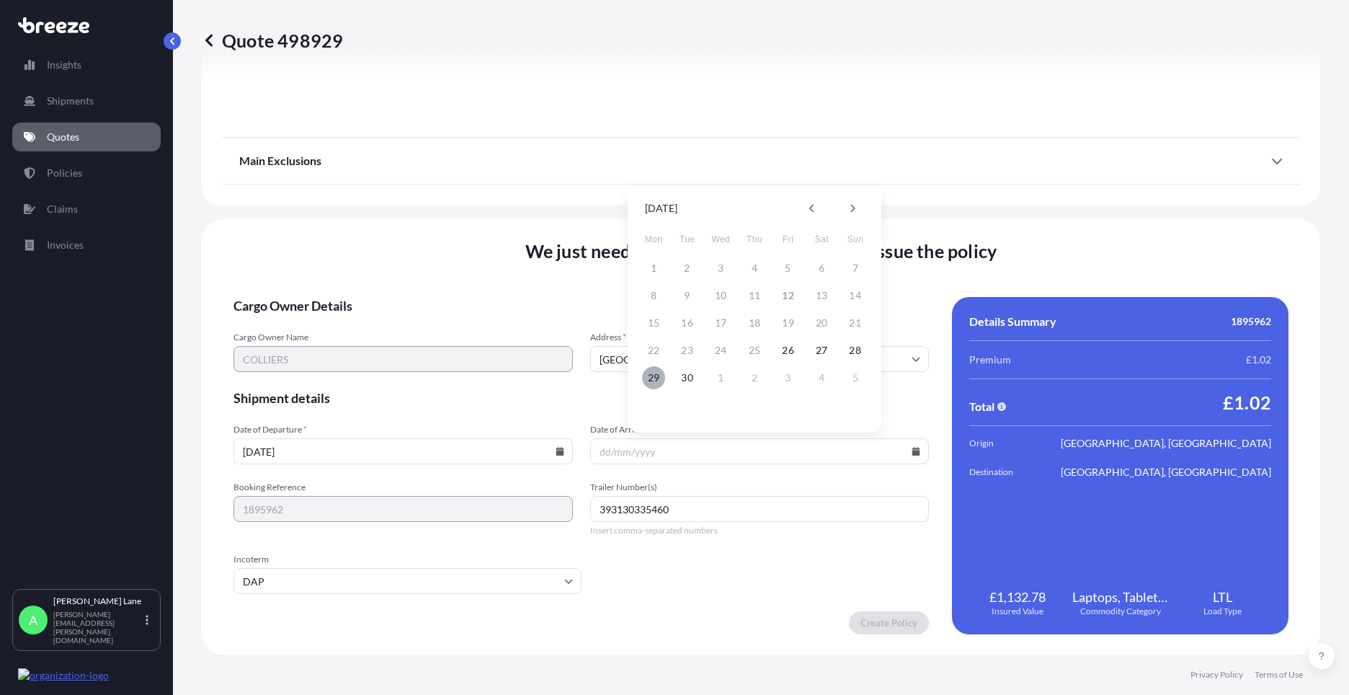
click at [652, 374] on button "29" at bounding box center [653, 377] width 23 height 23
type input "[DATE]"
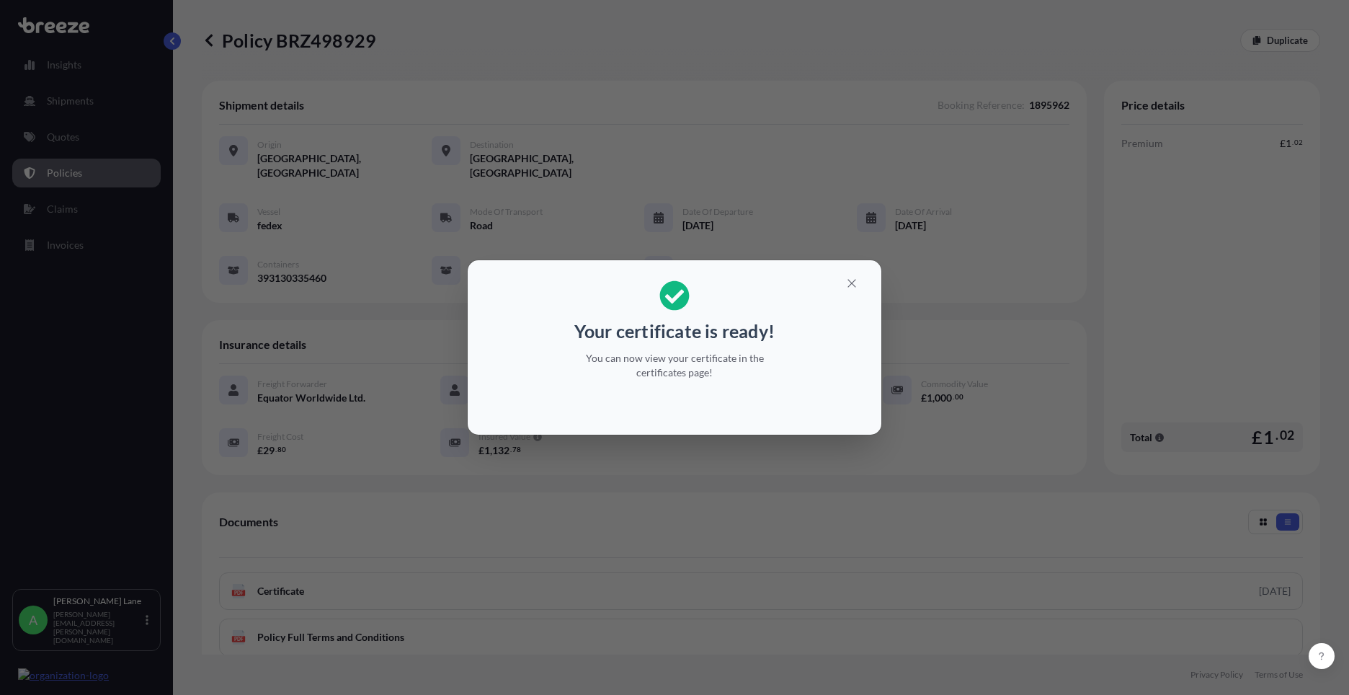
click at [863, 277] on button "button" at bounding box center [852, 283] width 36 height 23
